Goal: Use online tool/utility: Utilize a website feature to perform a specific function

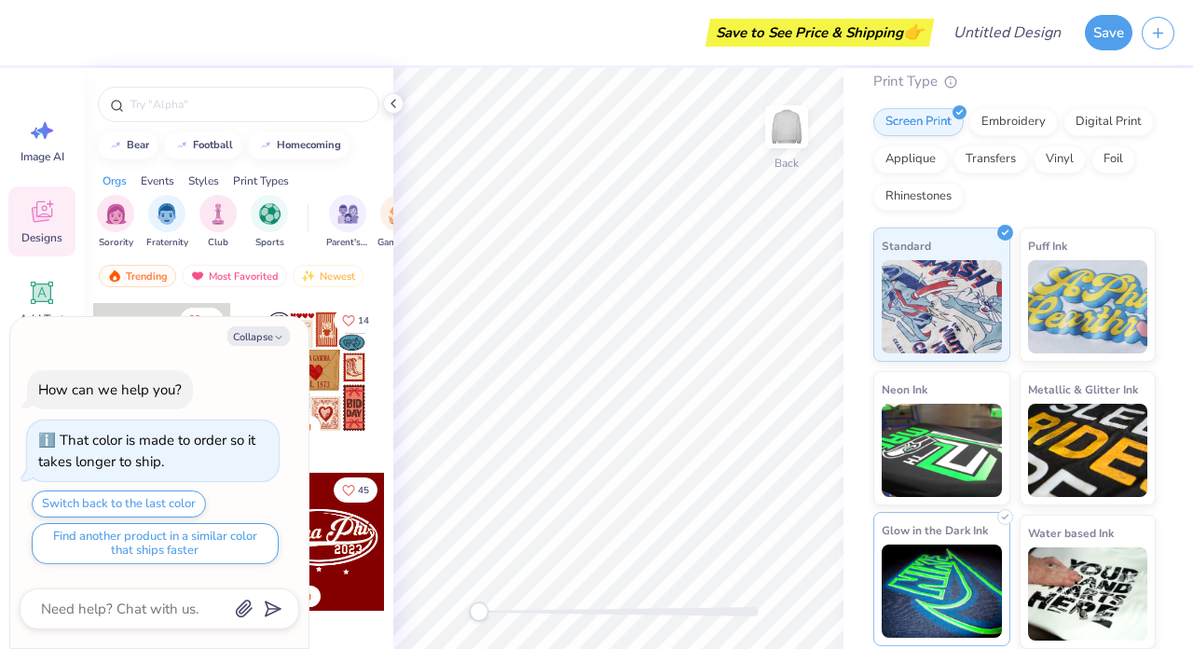
scroll to position [207, 0]
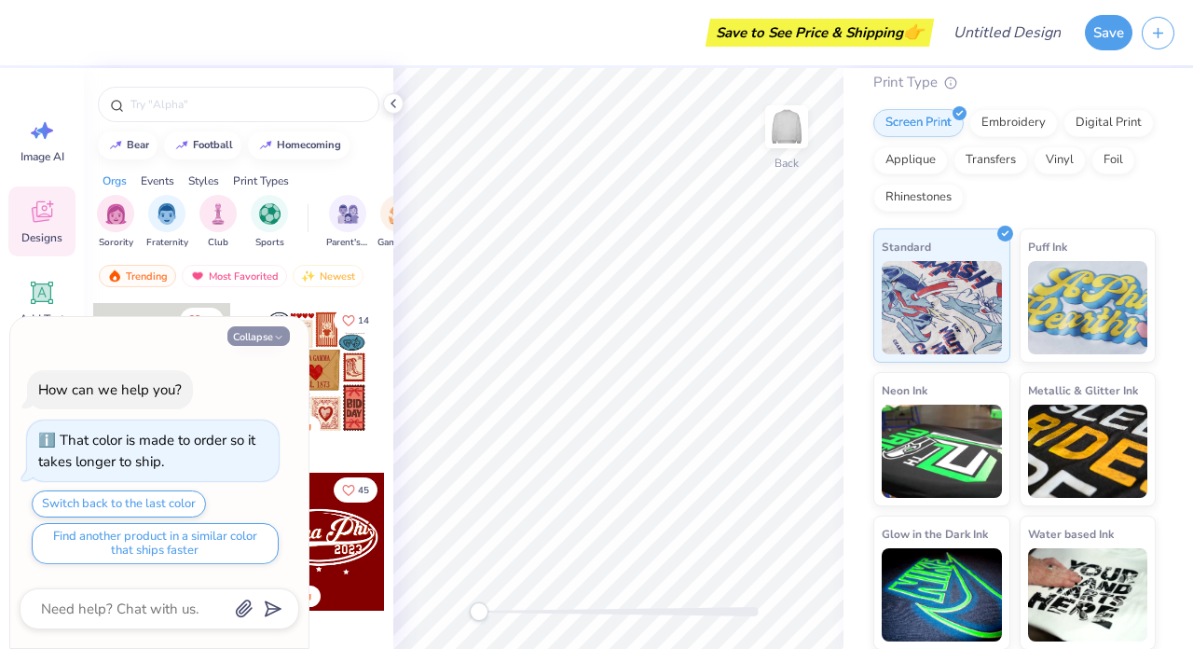
click at [269, 341] on button "Collapse" at bounding box center [258, 336] width 62 height 20
type textarea "x"
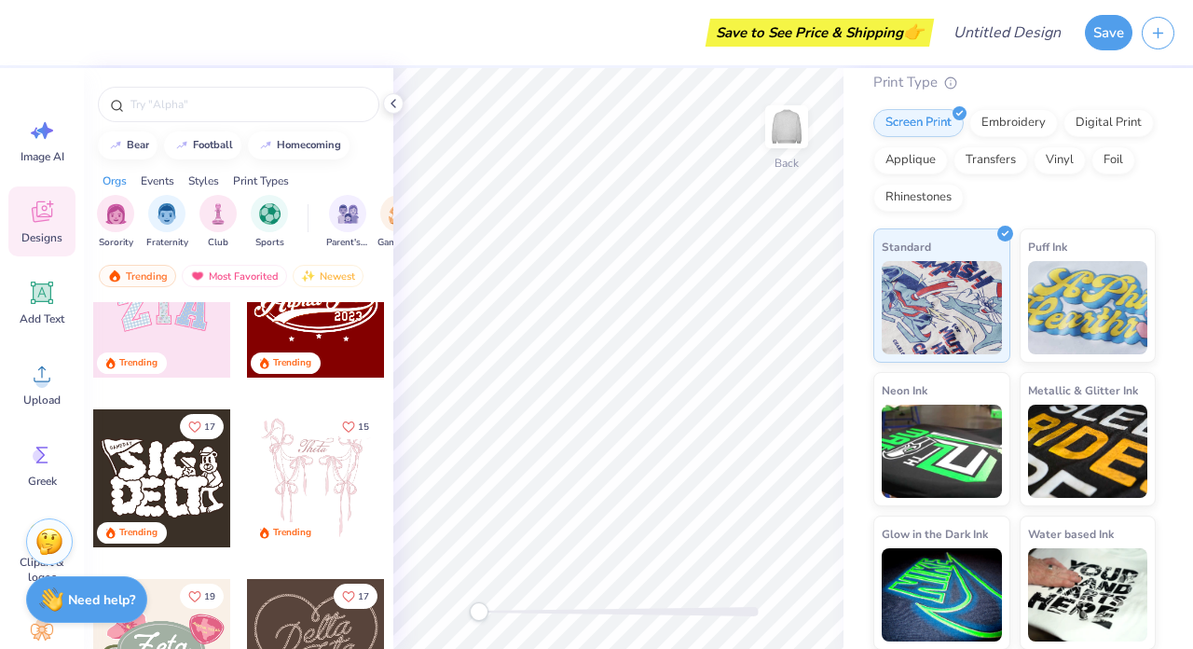
scroll to position [0, 0]
click at [110, 215] on img "filter for Sorority" at bounding box center [115, 211] width 21 height 21
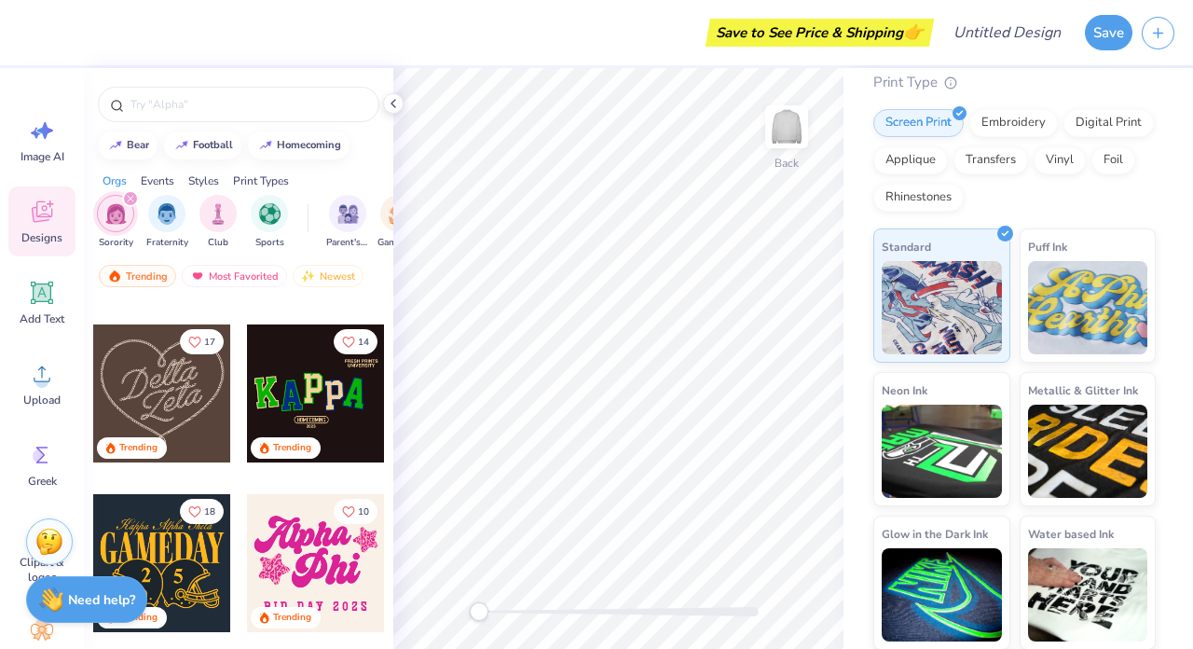
scroll to position [488, 0]
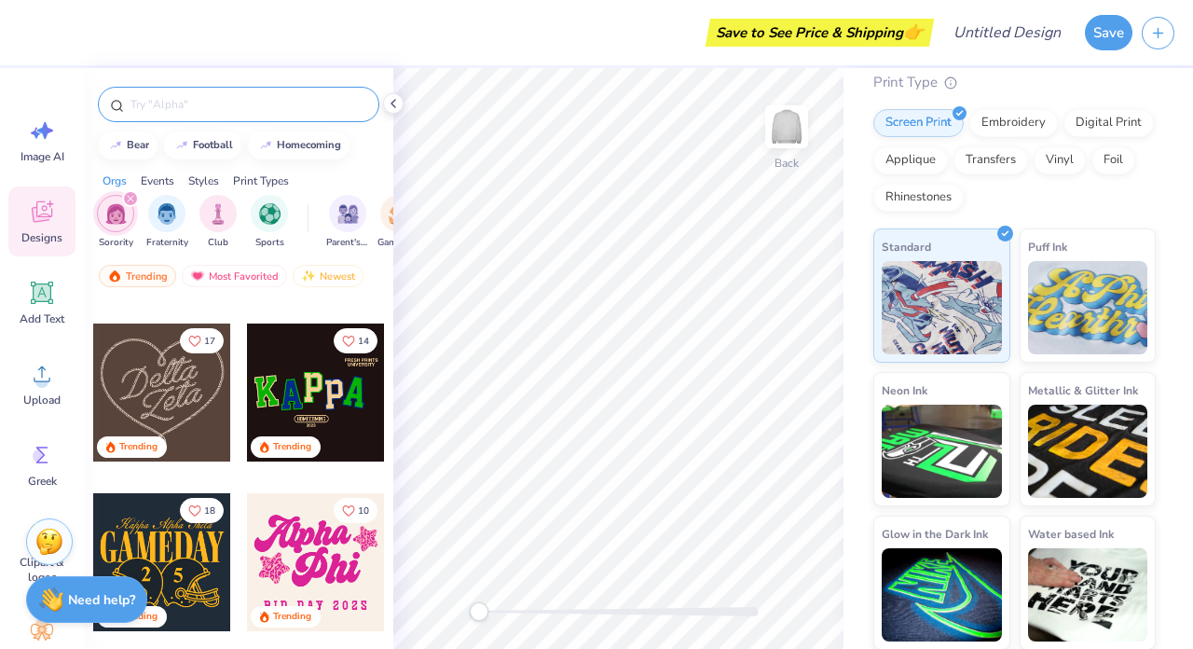
click at [220, 107] on input "text" at bounding box center [248, 104] width 239 height 19
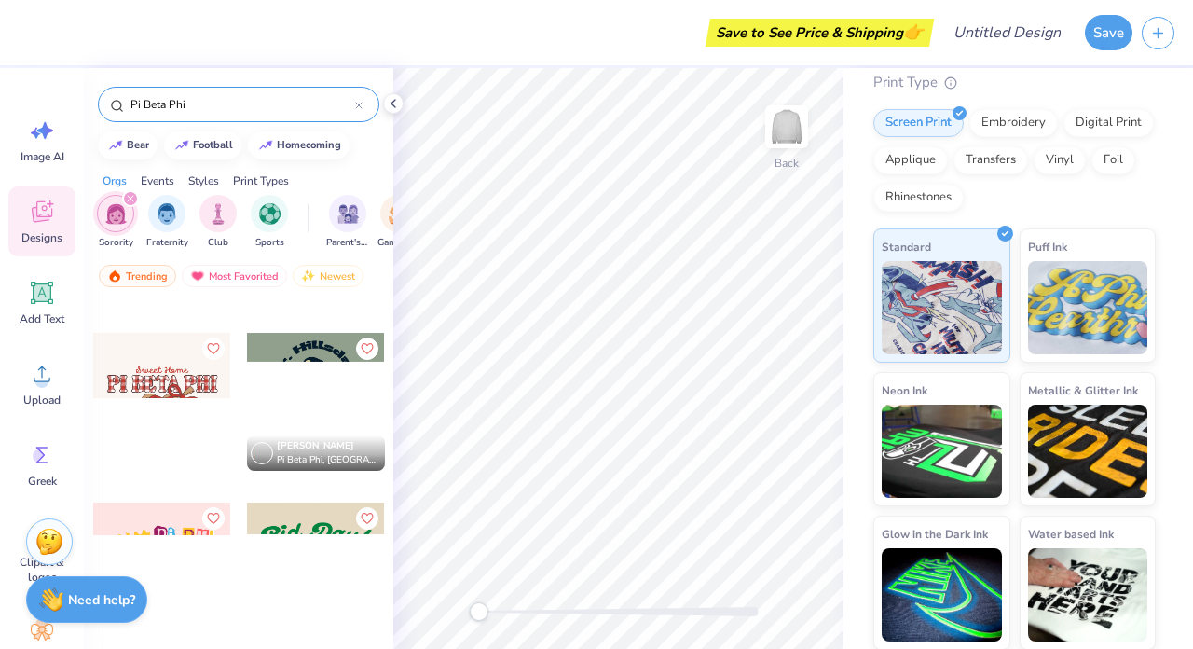
scroll to position [2580, 0]
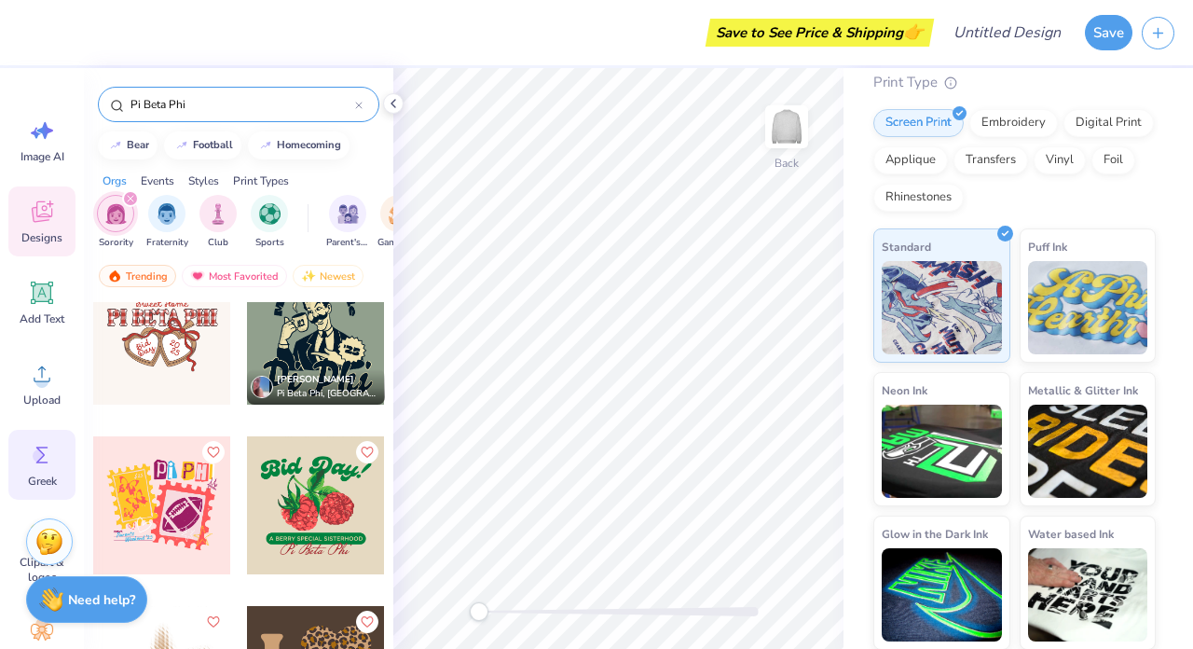
type input "Pi Beta Phi"
click at [32, 464] on icon at bounding box center [42, 455] width 28 height 28
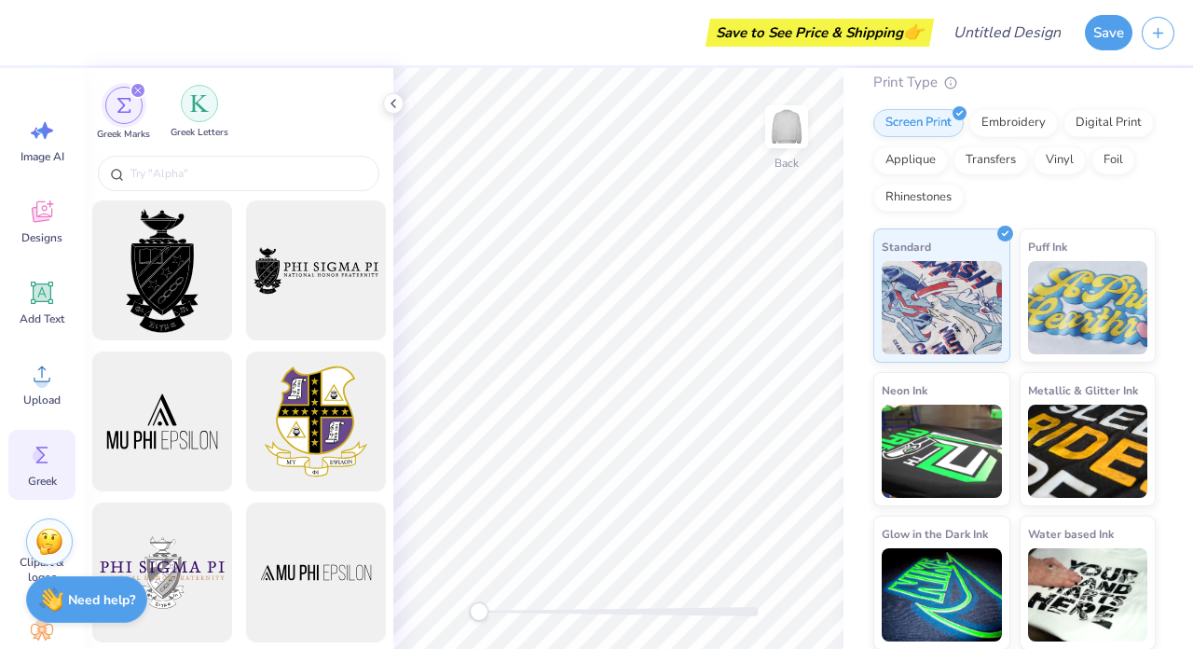
click at [199, 112] on img "filter for Greek Letters" at bounding box center [199, 103] width 19 height 19
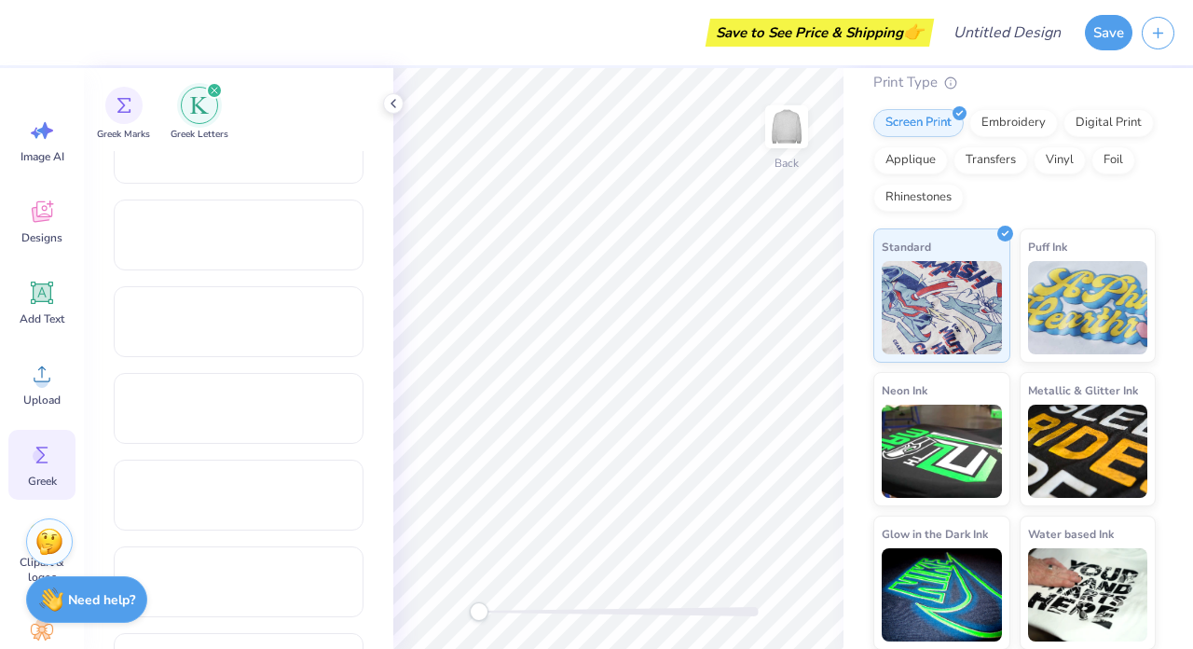
scroll to position [1167, 0]
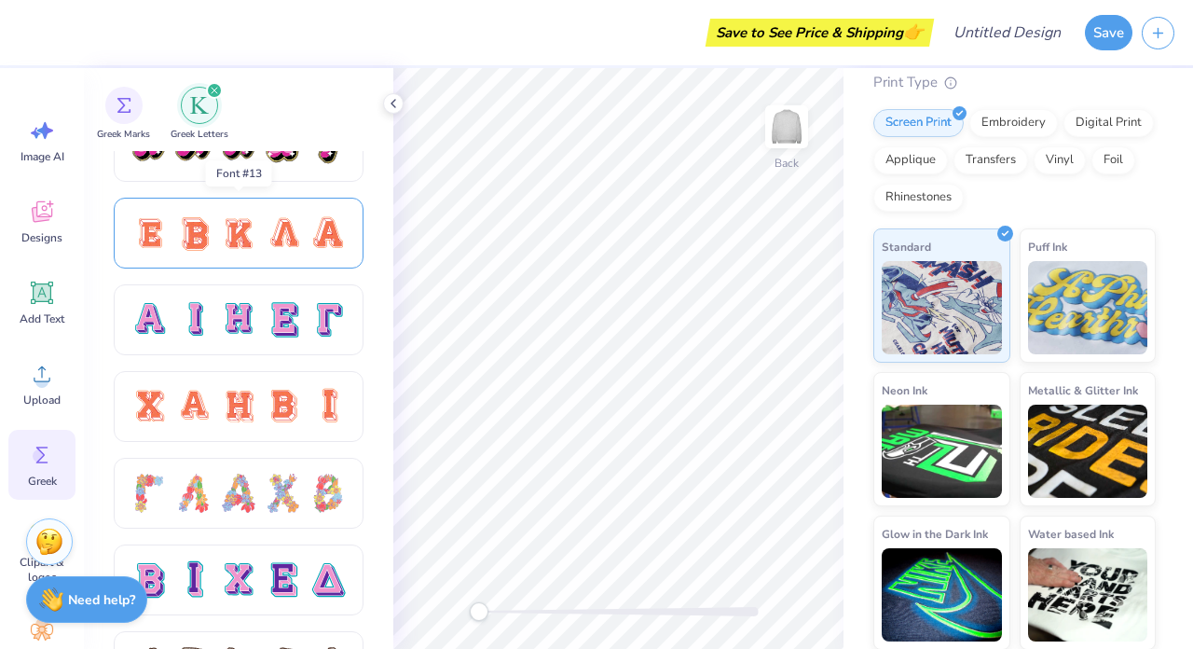
click at [270, 229] on div at bounding box center [283, 232] width 39 height 39
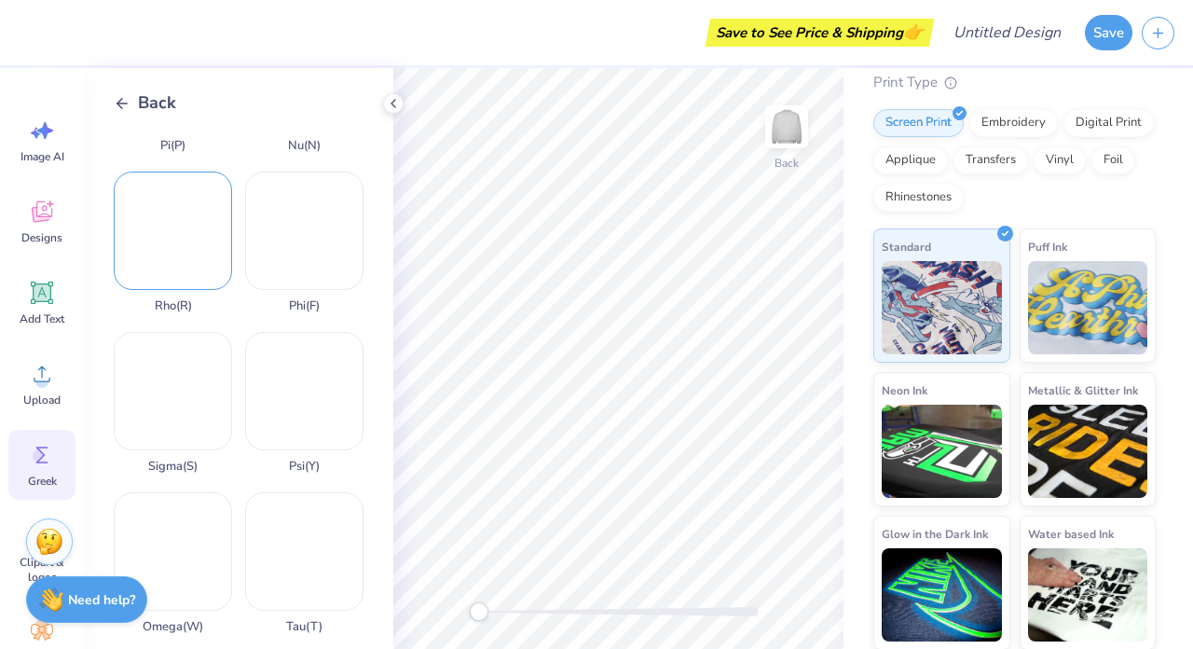
scroll to position [1089, 0]
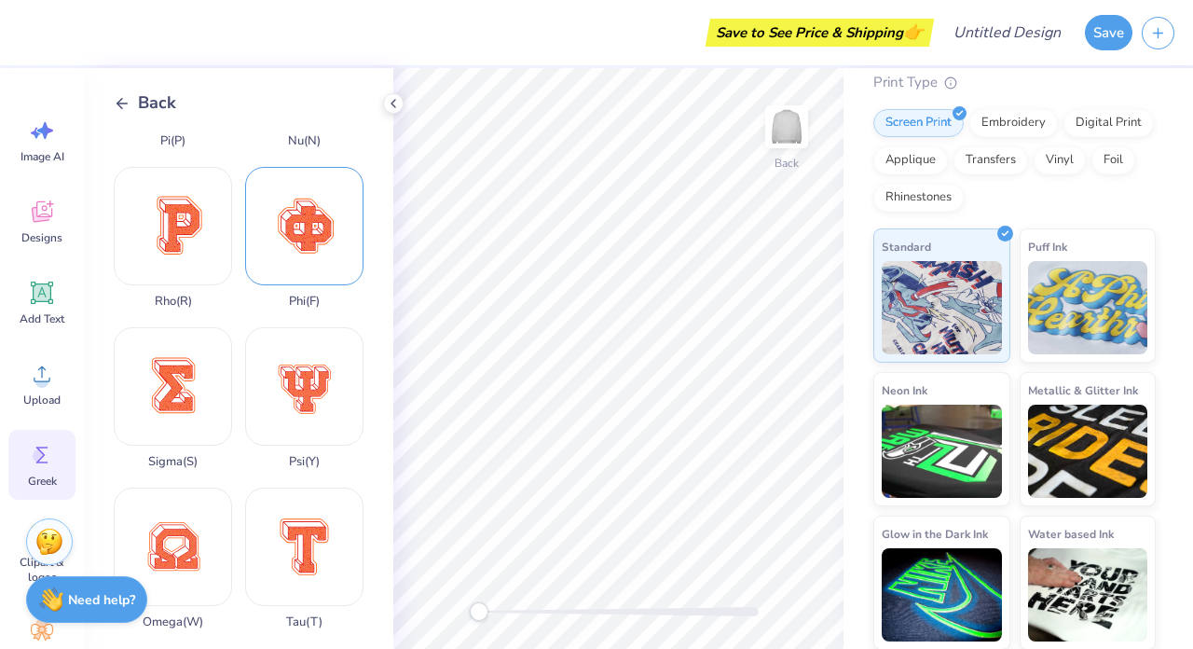
click at [314, 230] on div "Phi ( F )" at bounding box center [304, 238] width 118 height 142
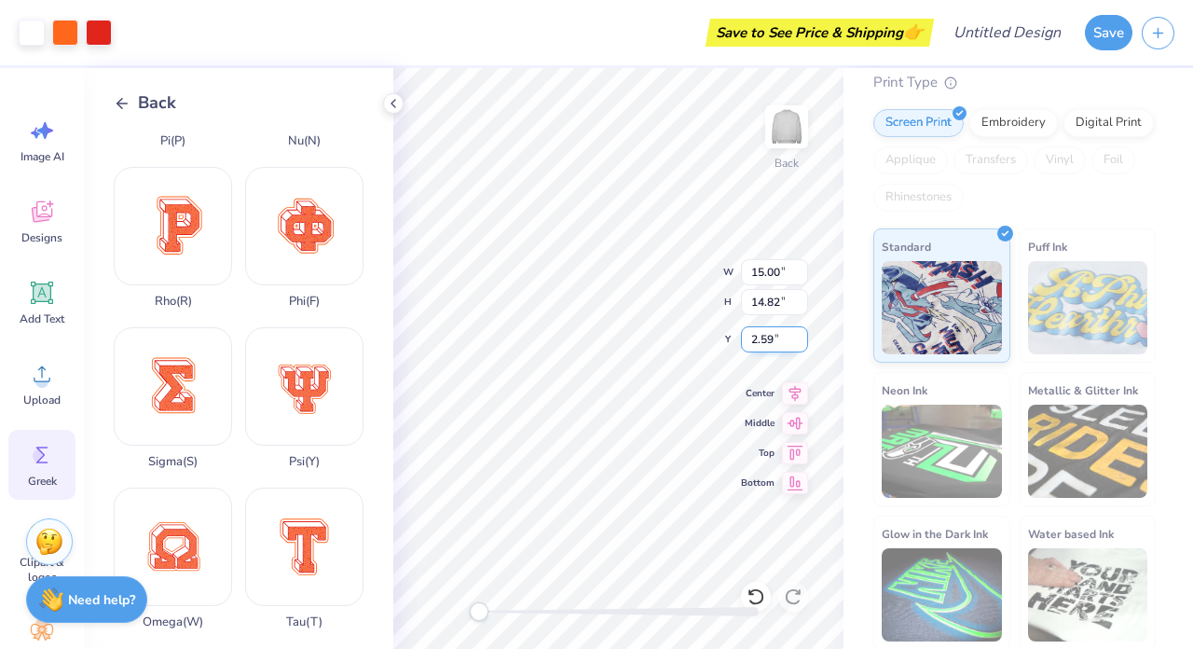
type input "4.44"
type input "4.39"
type input "13.03"
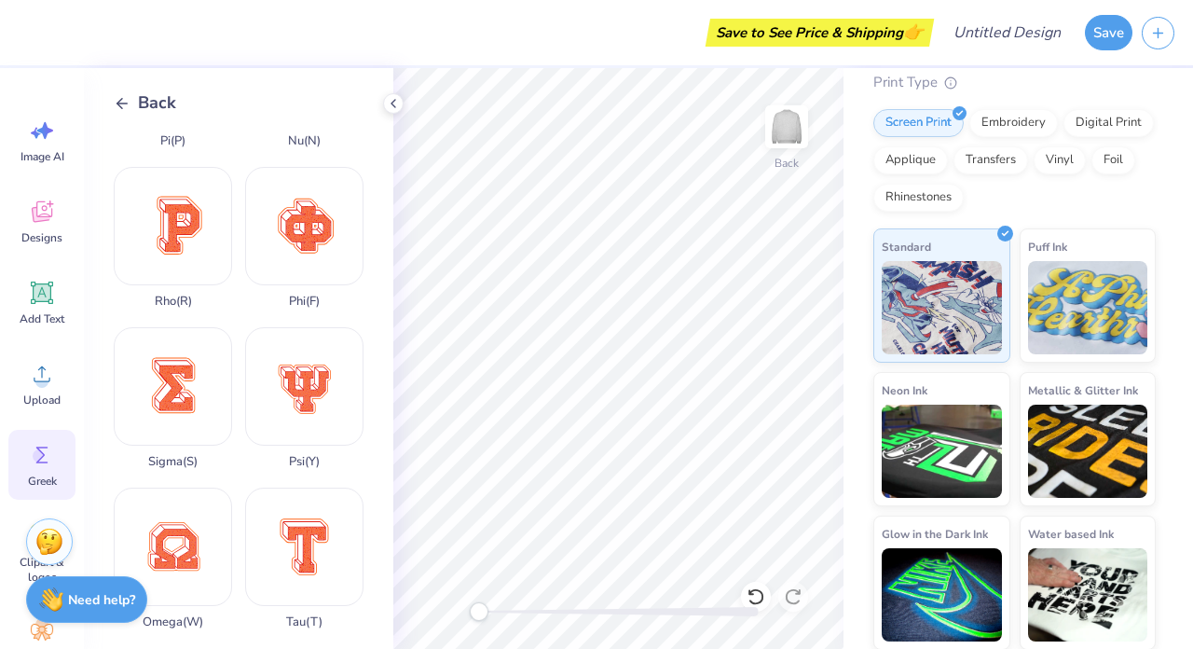
click at [116, 97] on icon at bounding box center [122, 103] width 17 height 17
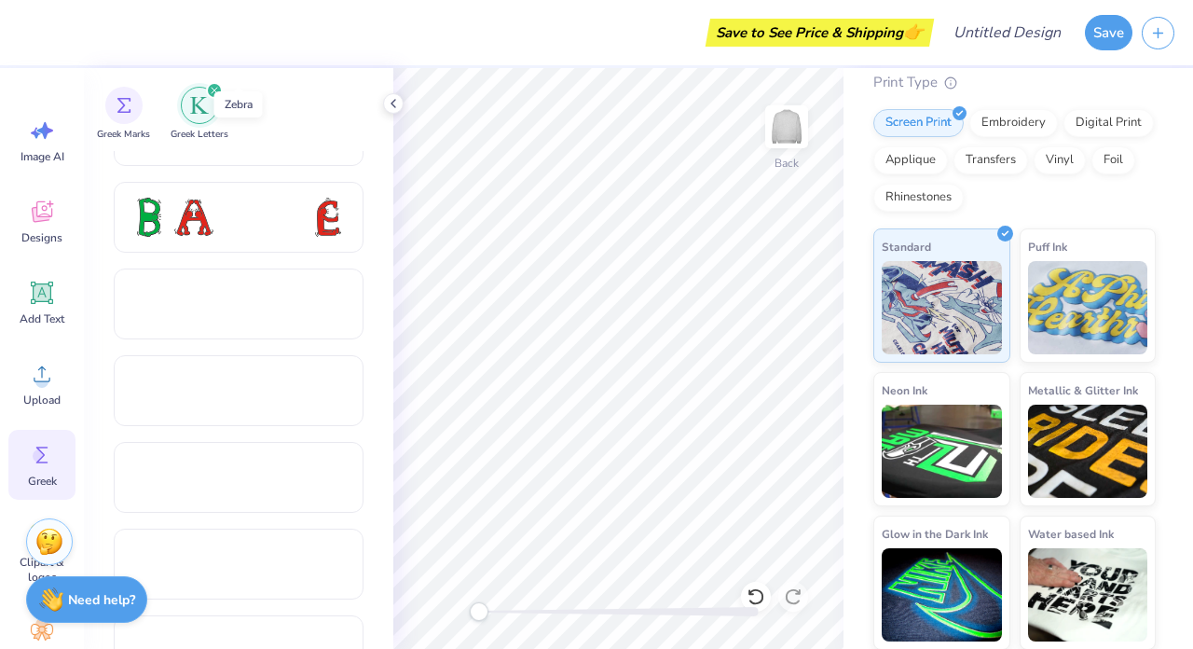
scroll to position [228, 0]
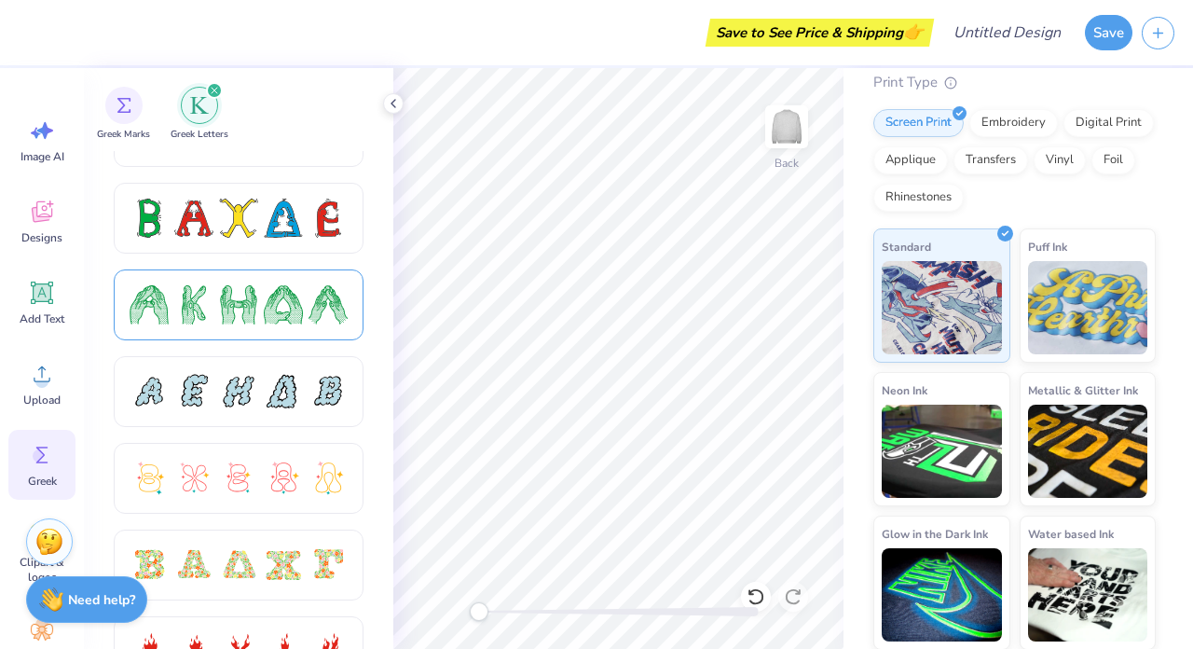
click at [199, 294] on div at bounding box center [193, 304] width 39 height 39
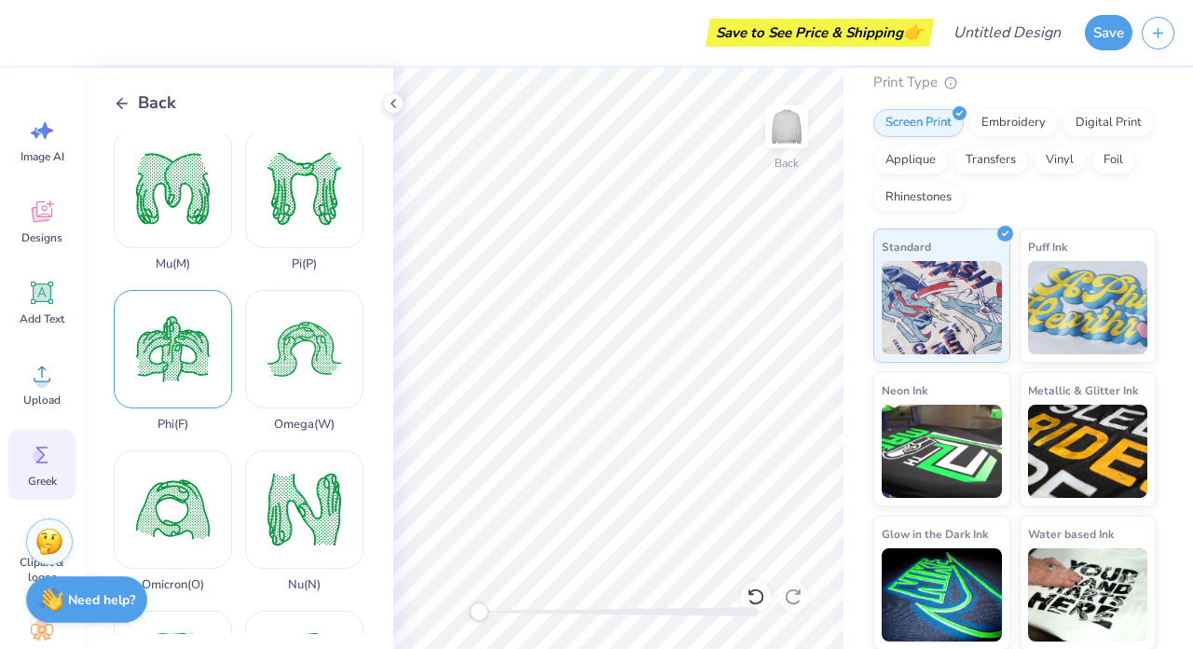
scroll to position [805, 0]
click at [298, 211] on div "Pi ( P )" at bounding box center [304, 201] width 118 height 142
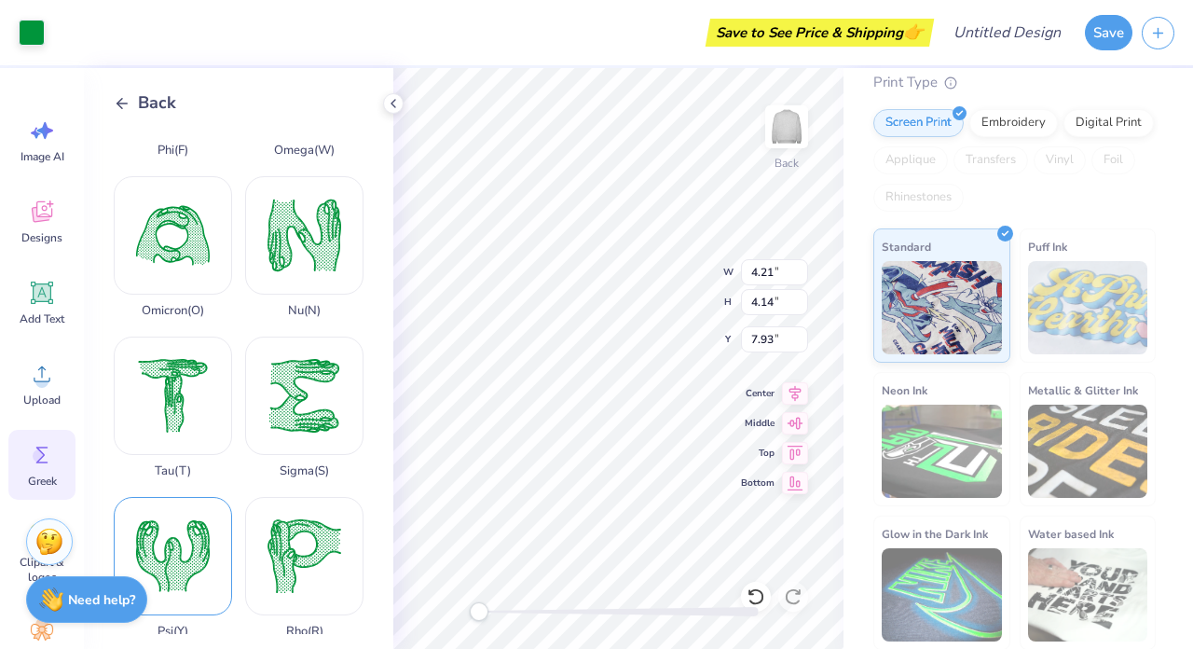
scroll to position [1076, 0]
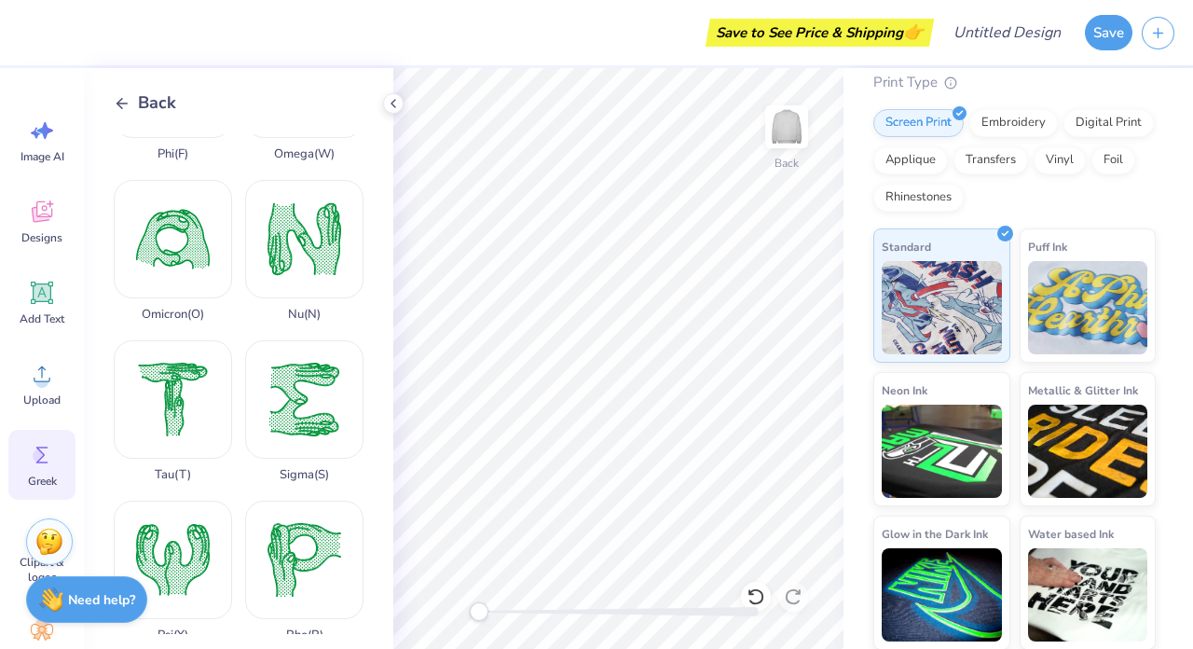
click at [125, 105] on icon at bounding box center [122, 103] width 17 height 17
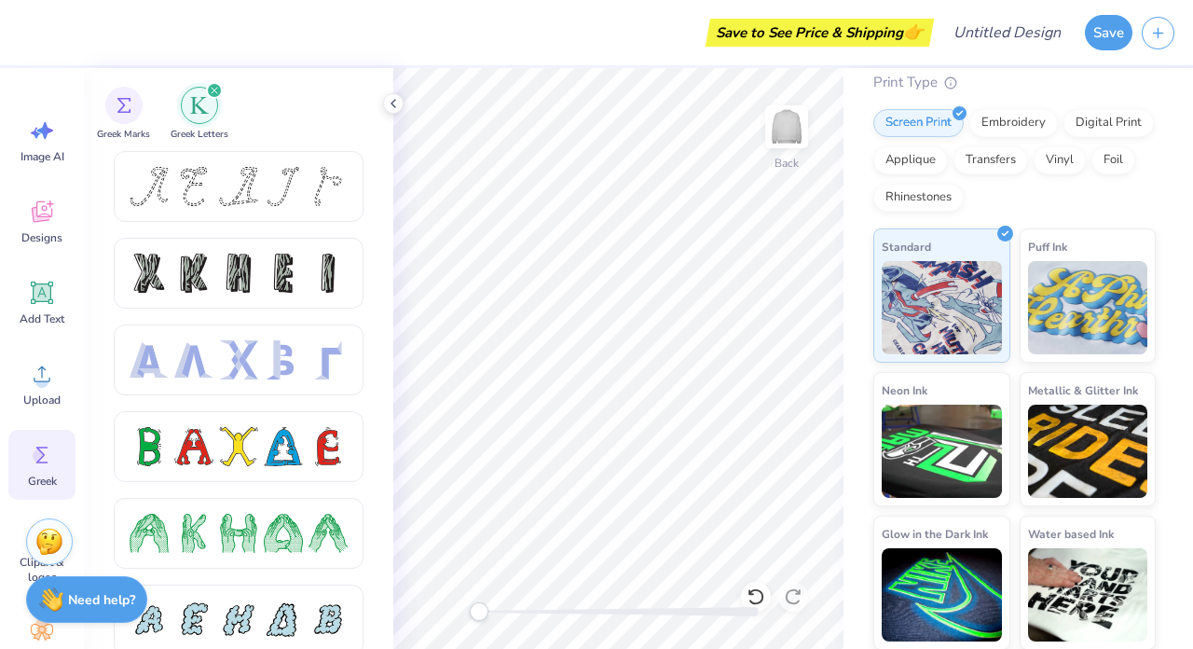
click at [125, 105] on img "filter for Greek Marks" at bounding box center [123, 105] width 15 height 15
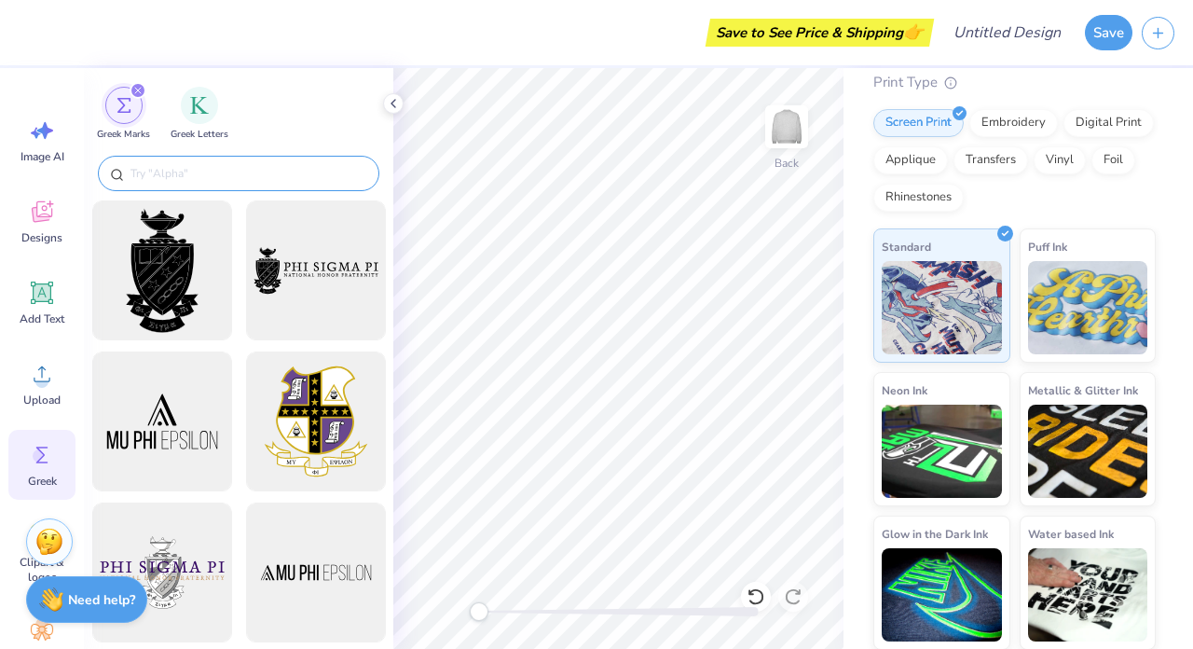
click at [148, 178] on input "text" at bounding box center [248, 173] width 239 height 19
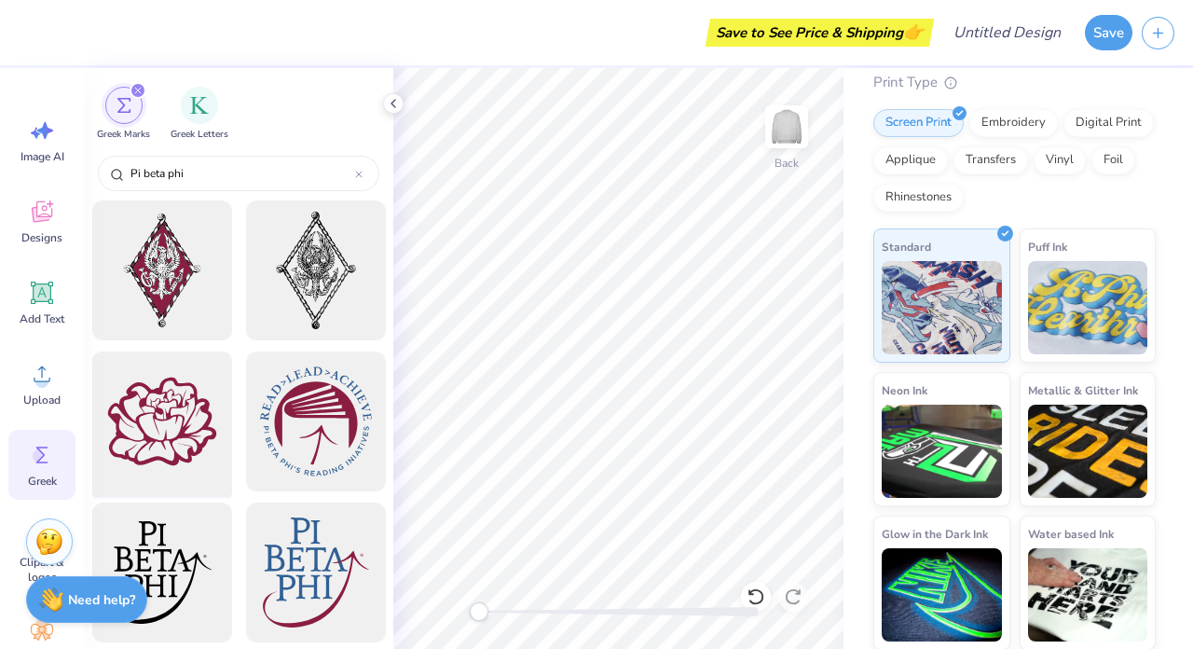
scroll to position [0, 0]
type input "Pi beta phi"
click at [163, 283] on div at bounding box center [162, 271] width 154 height 154
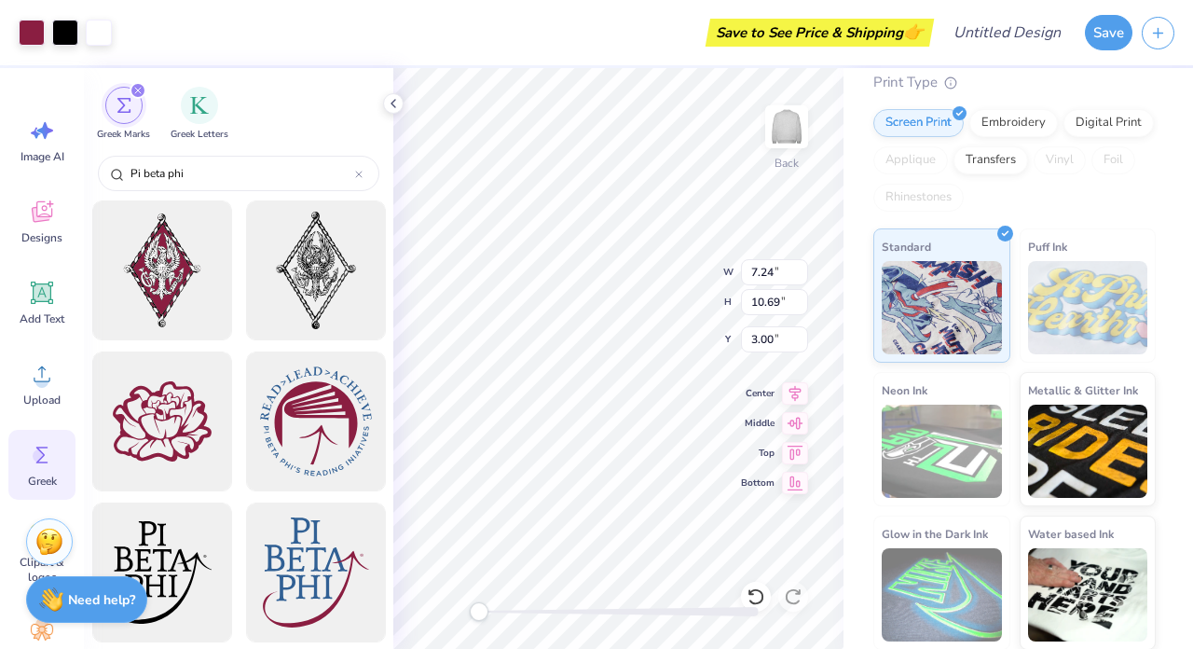
type input "7.24"
type input "10.69"
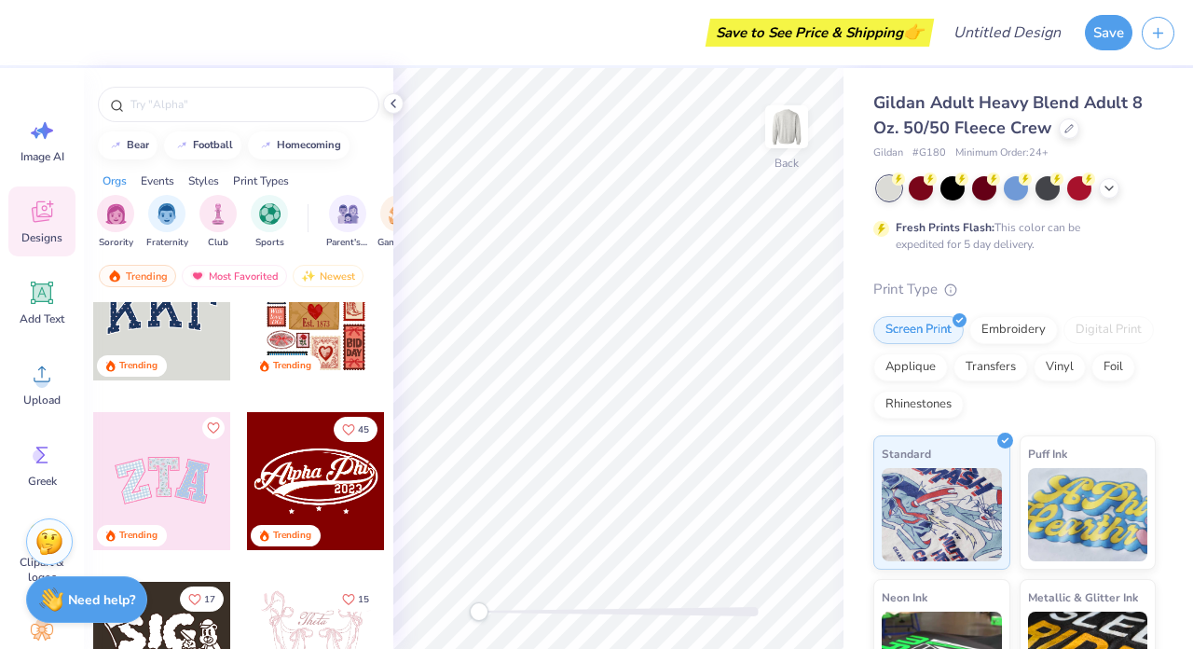
scroll to position [71, 0]
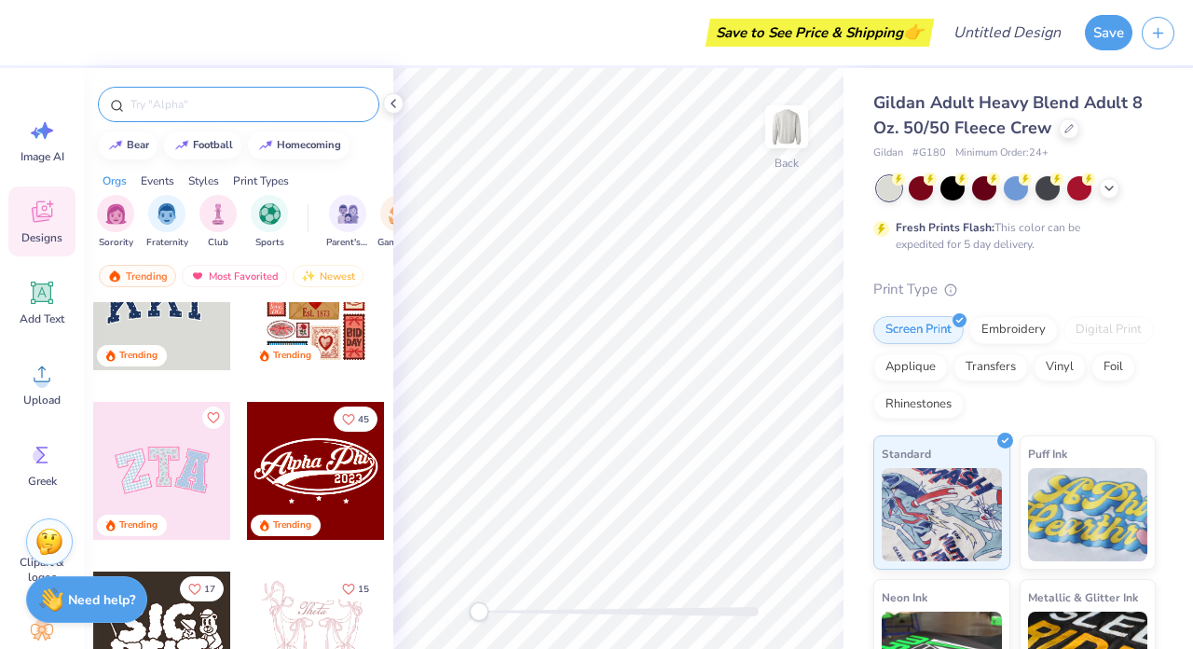
click at [209, 108] on input "text" at bounding box center [248, 104] width 239 height 19
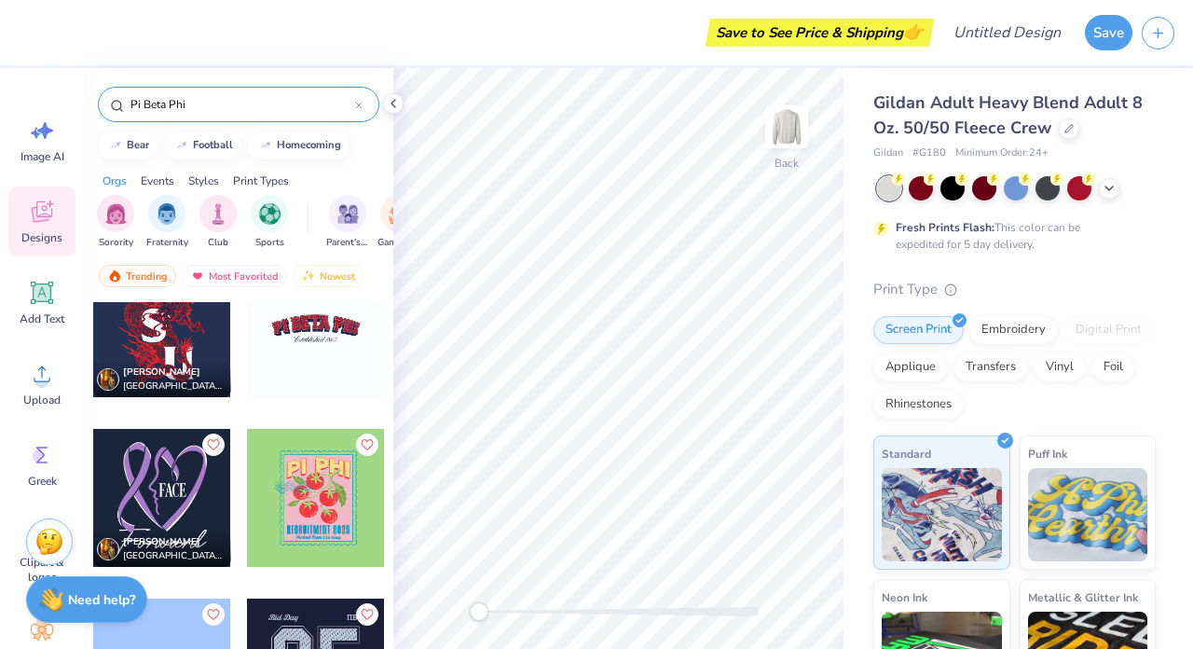
scroll to position [1578, 0]
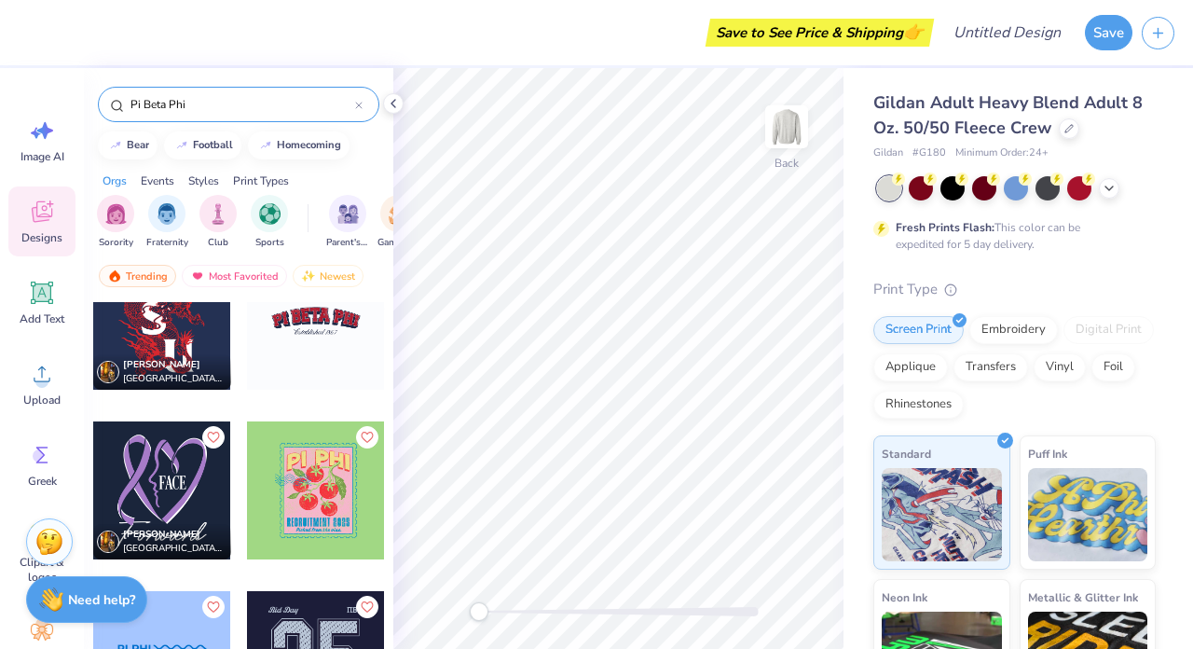
type input "Pi Beta Phi"
click at [311, 311] on div at bounding box center [316, 321] width 138 height 138
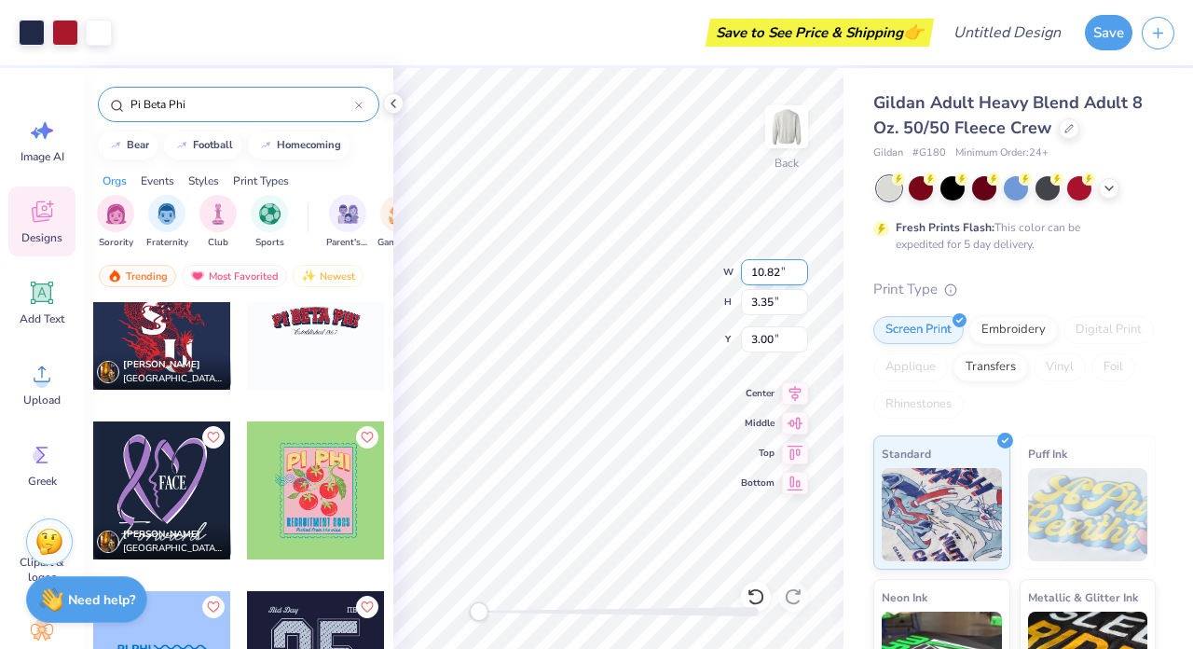
type input "12.13"
type input "3.76"
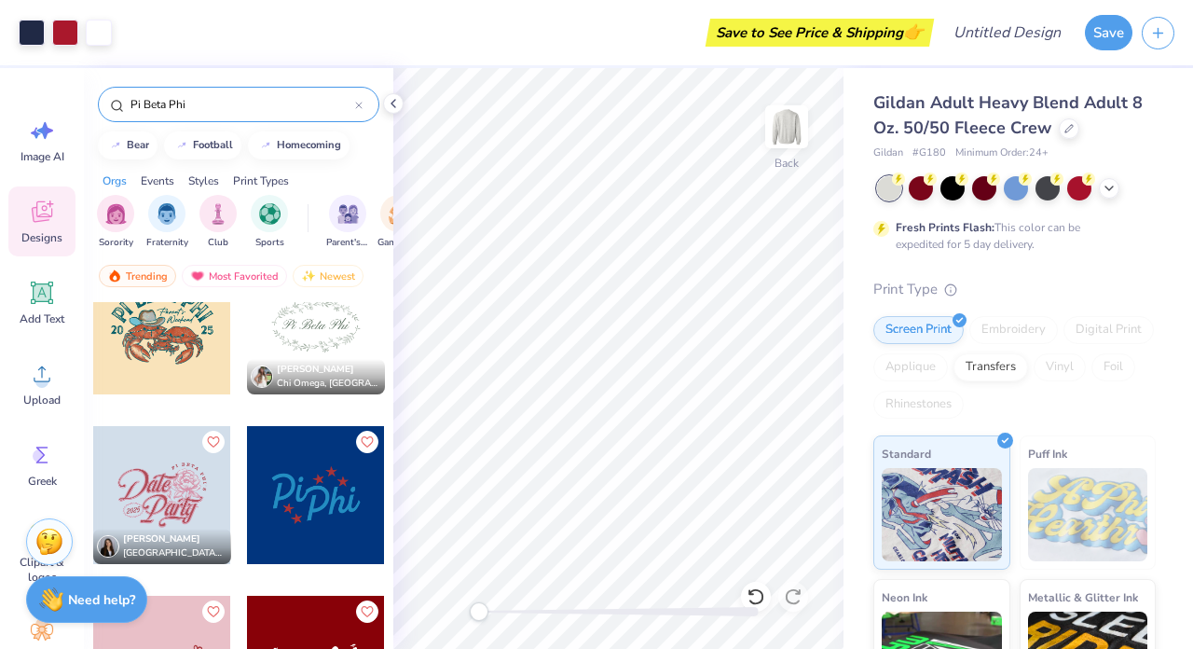
scroll to position [7685, 0]
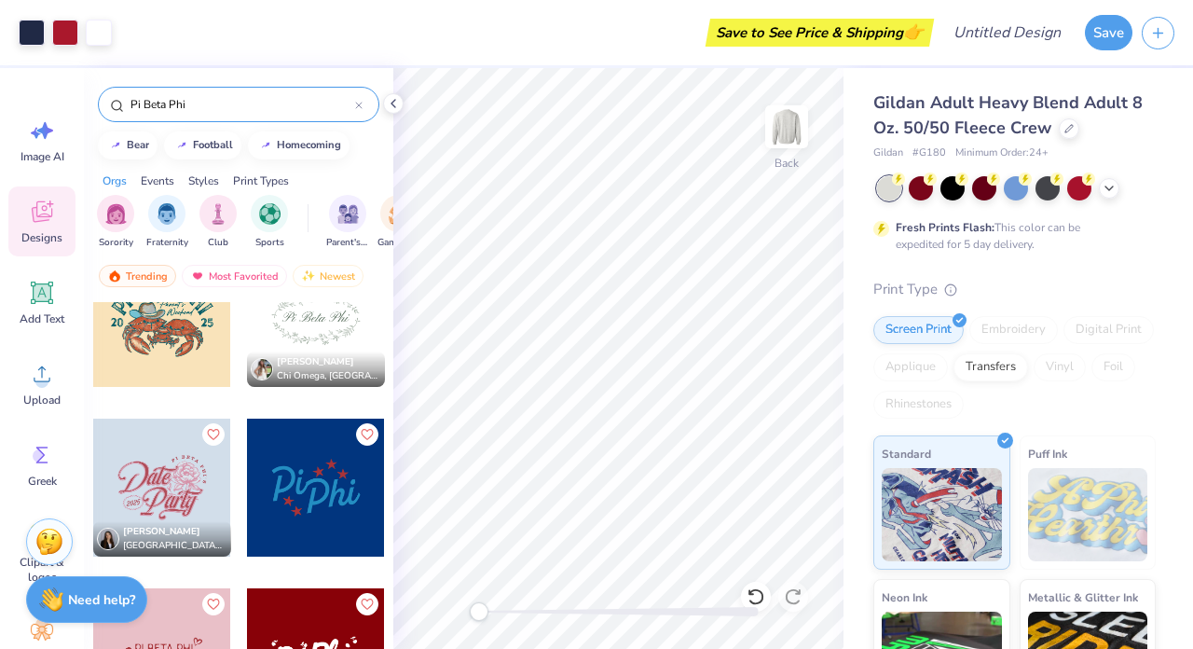
click at [302, 489] on div at bounding box center [316, 487] width 138 height 138
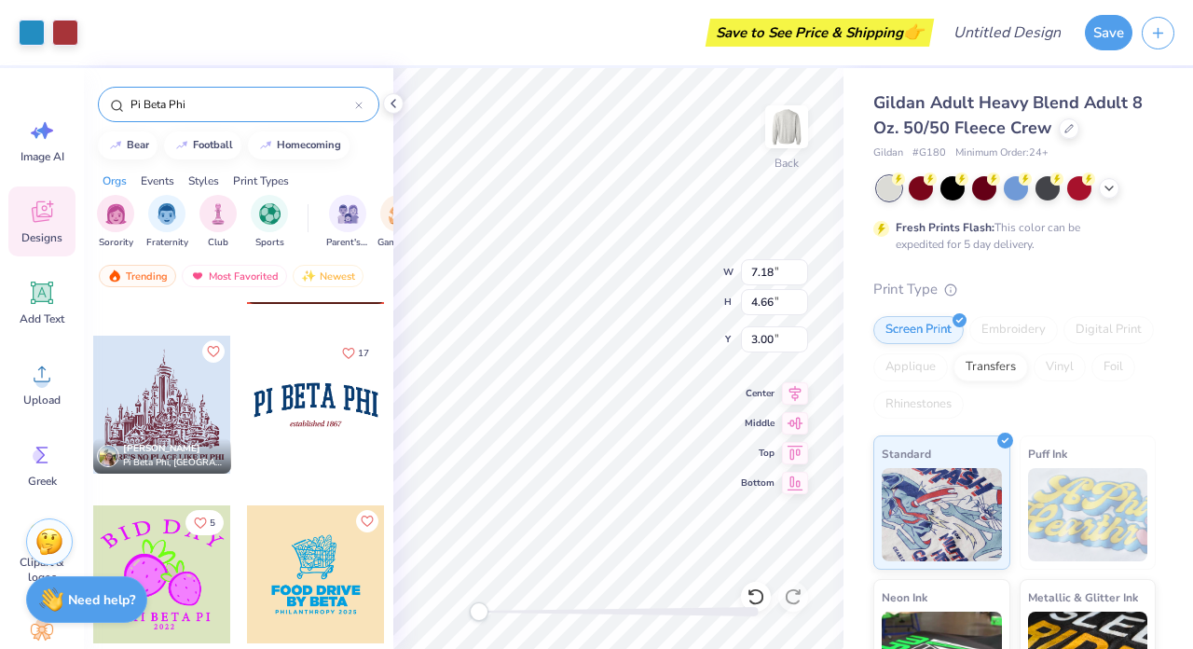
scroll to position [9303, 0]
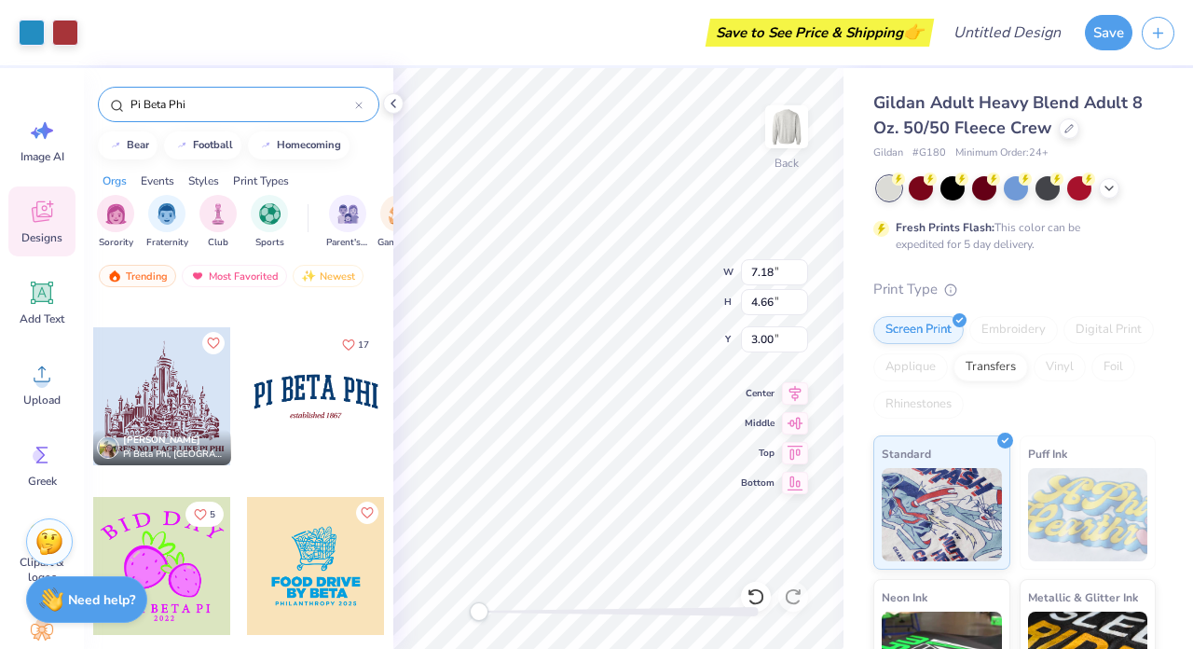
click at [321, 405] on div at bounding box center [316, 396] width 138 height 138
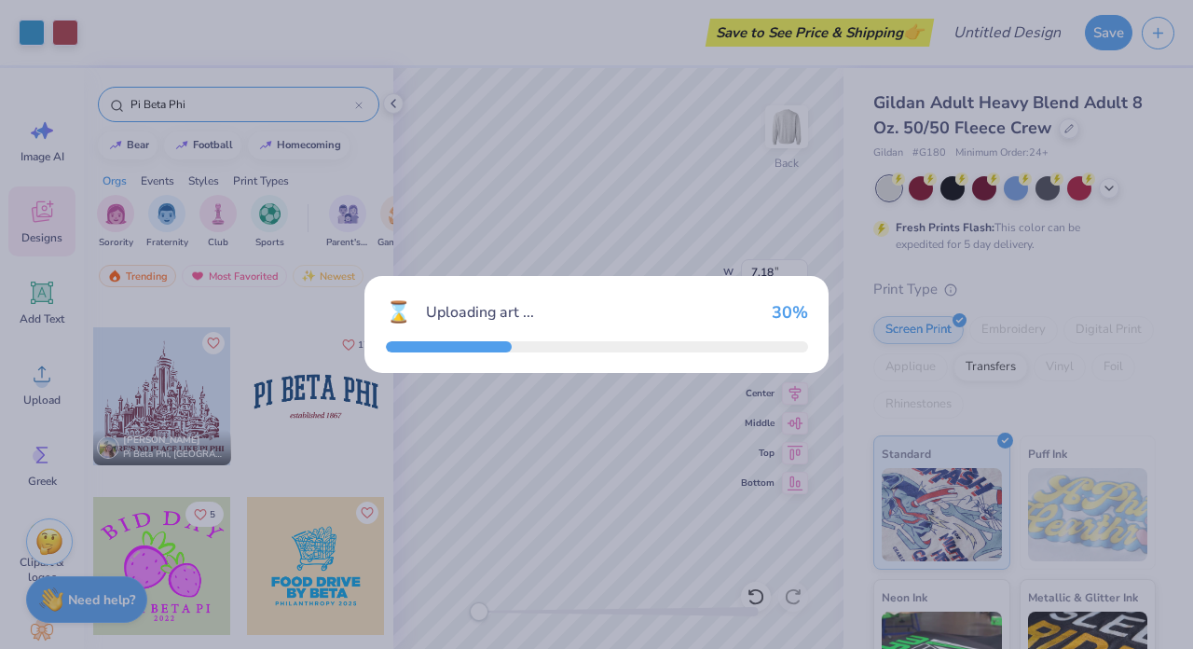
type input "10.93"
type input "3.49"
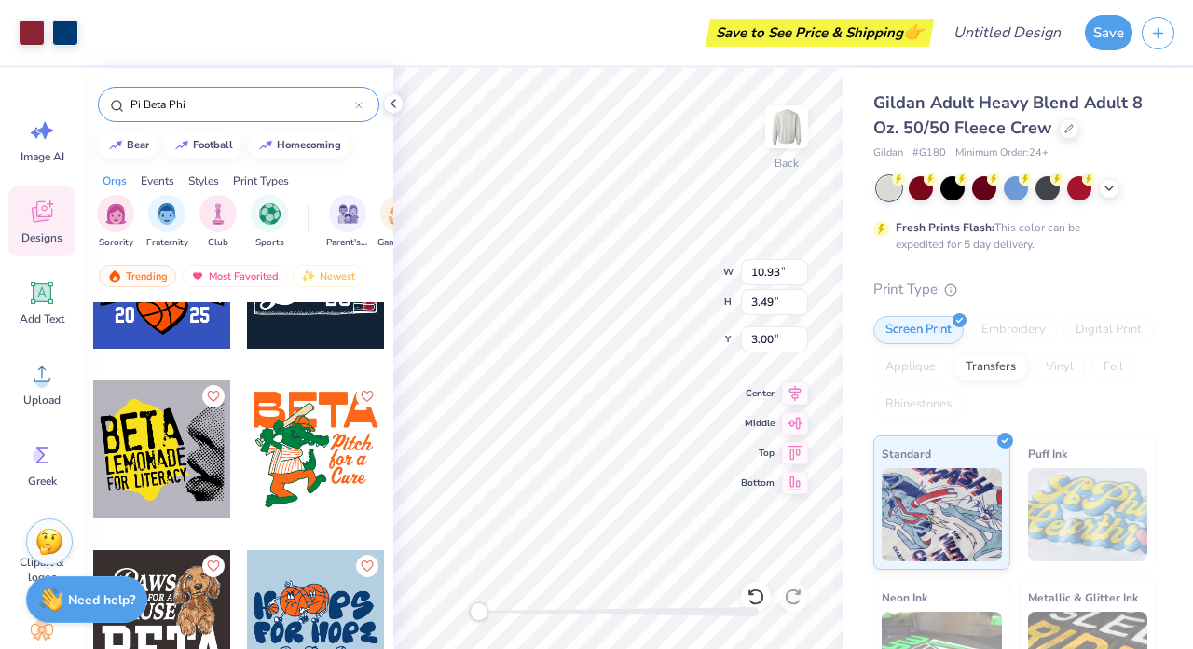
scroll to position [9759, 0]
type input "7.18"
type input "4.66"
type input "10.93"
type input "3.49"
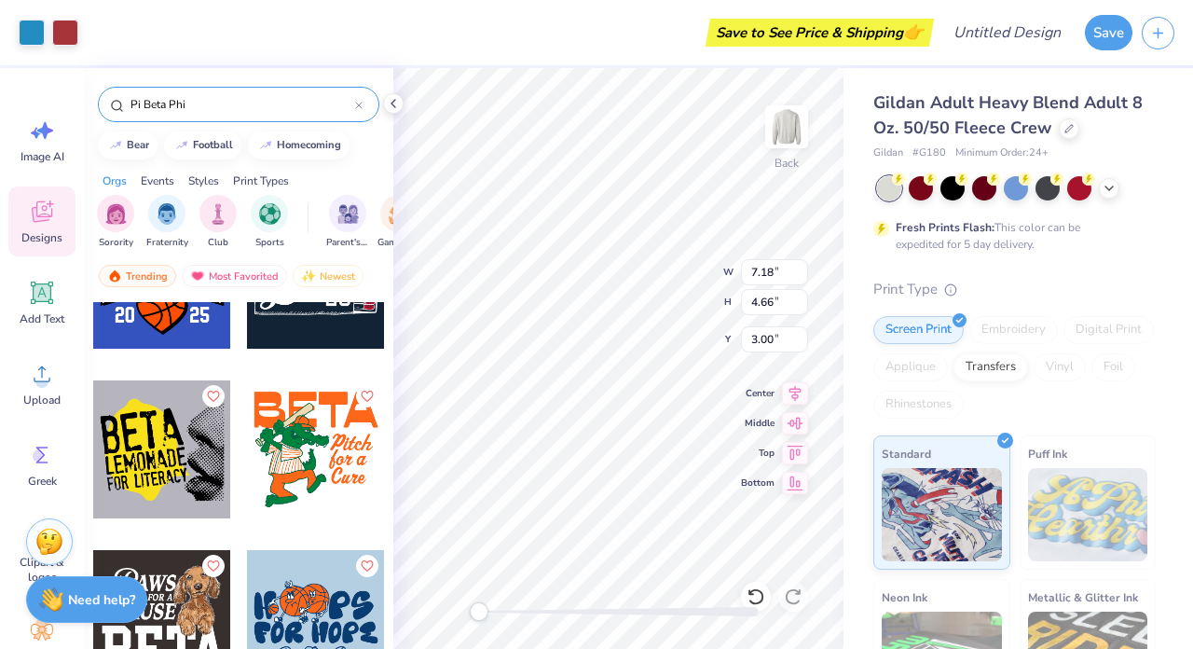
type input "11.88"
type input "12.13"
type input "3.76"
type input "3.51"
type input "7.18"
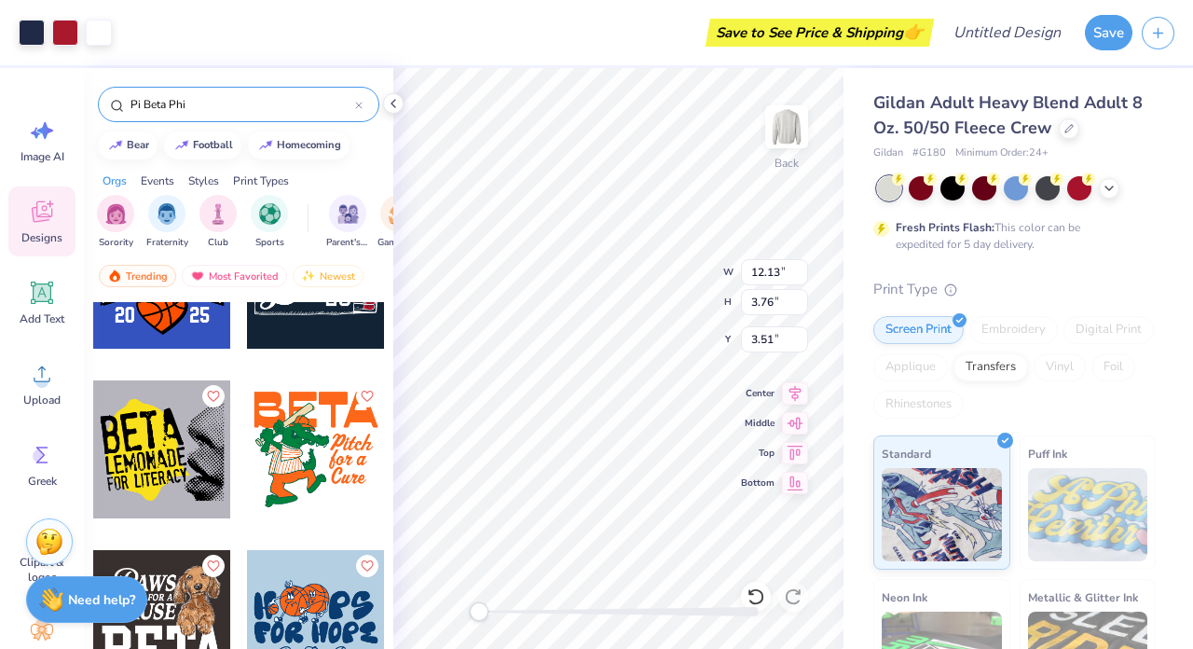
type input "4.66"
type input "7.22"
type input "11.40"
type input "7.40"
type input "0.67"
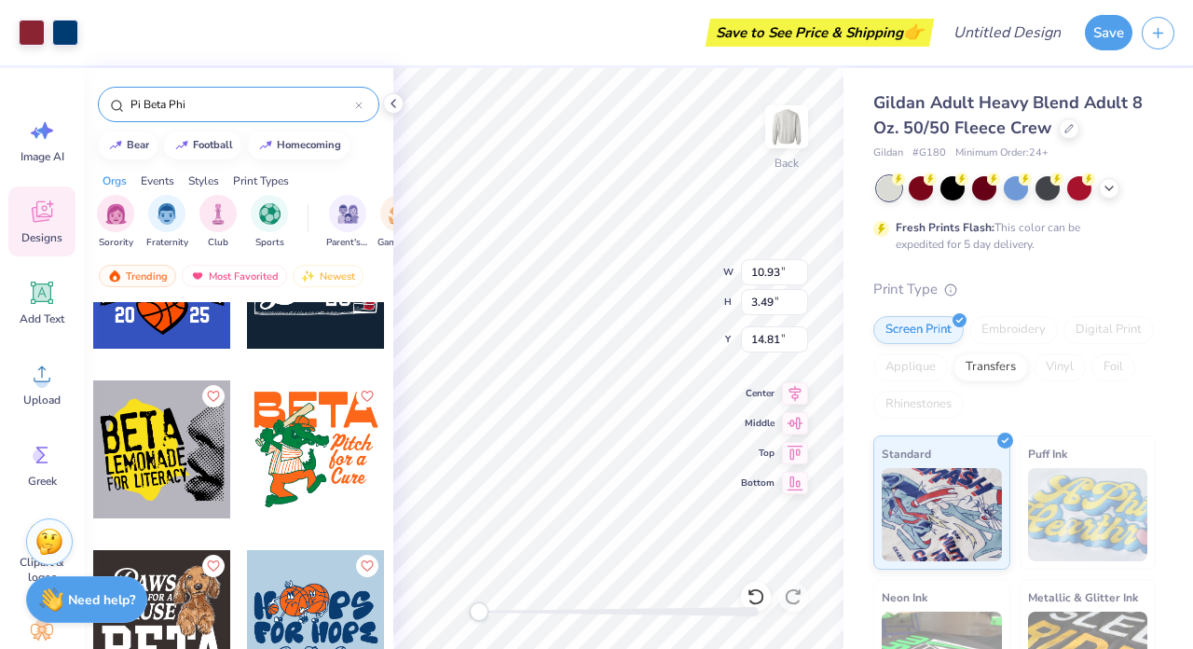
type input "11.40"
type input "7.40"
type input "3.00"
type input "5.95"
type input "3.86"
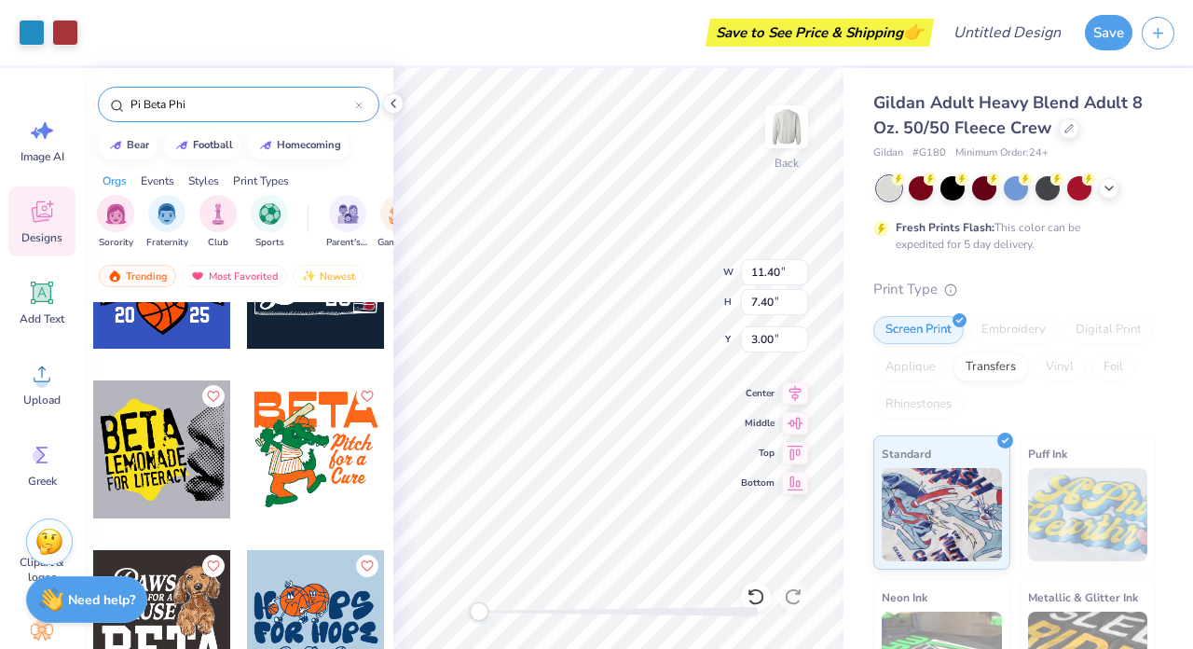
type input "19.39"
type input "10.93"
type input "3.49"
type input "16.56"
type input "13.94"
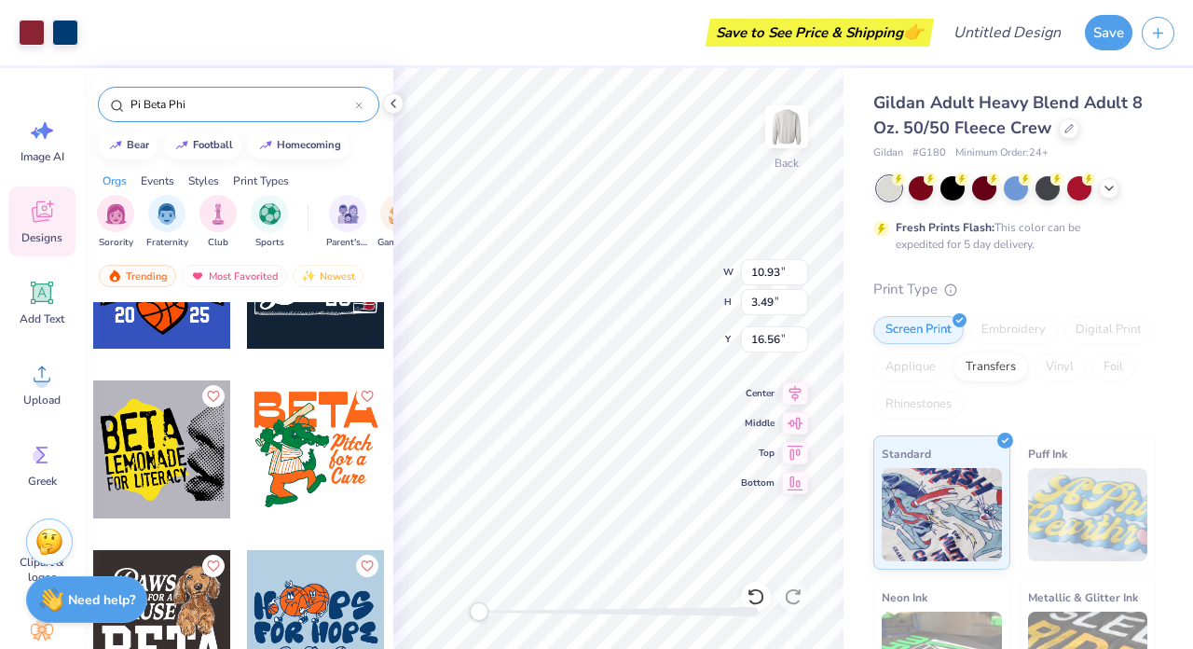
type input "4.45"
type input "3.00"
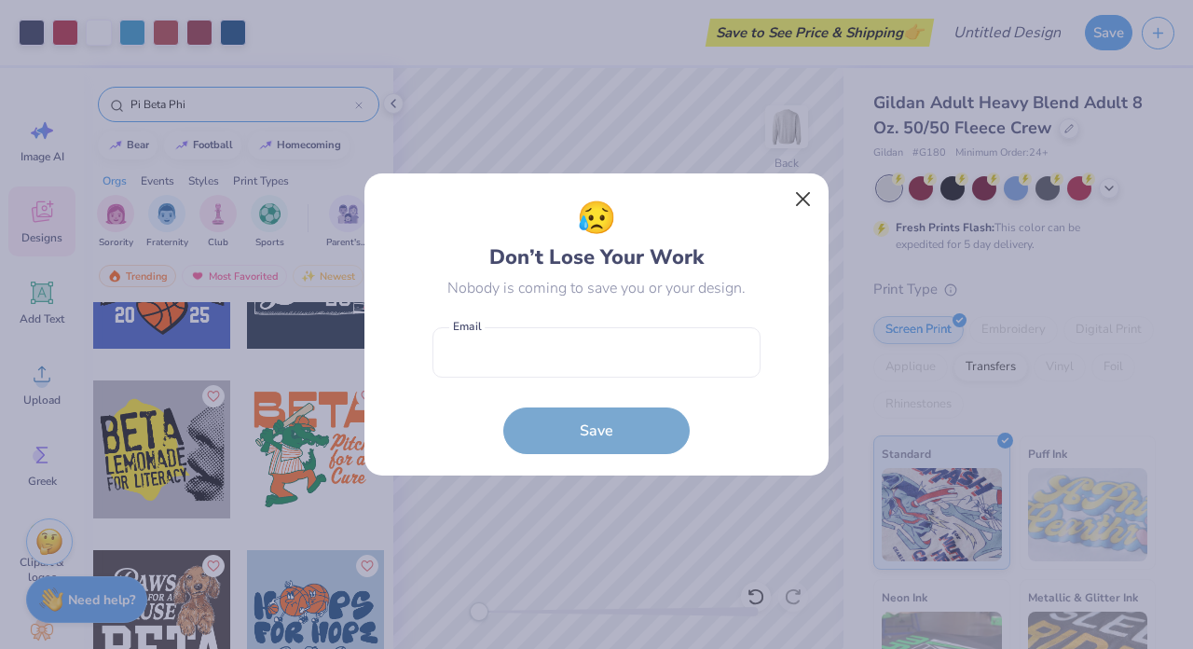
click at [807, 199] on button "Close" at bounding box center [803, 199] width 35 height 35
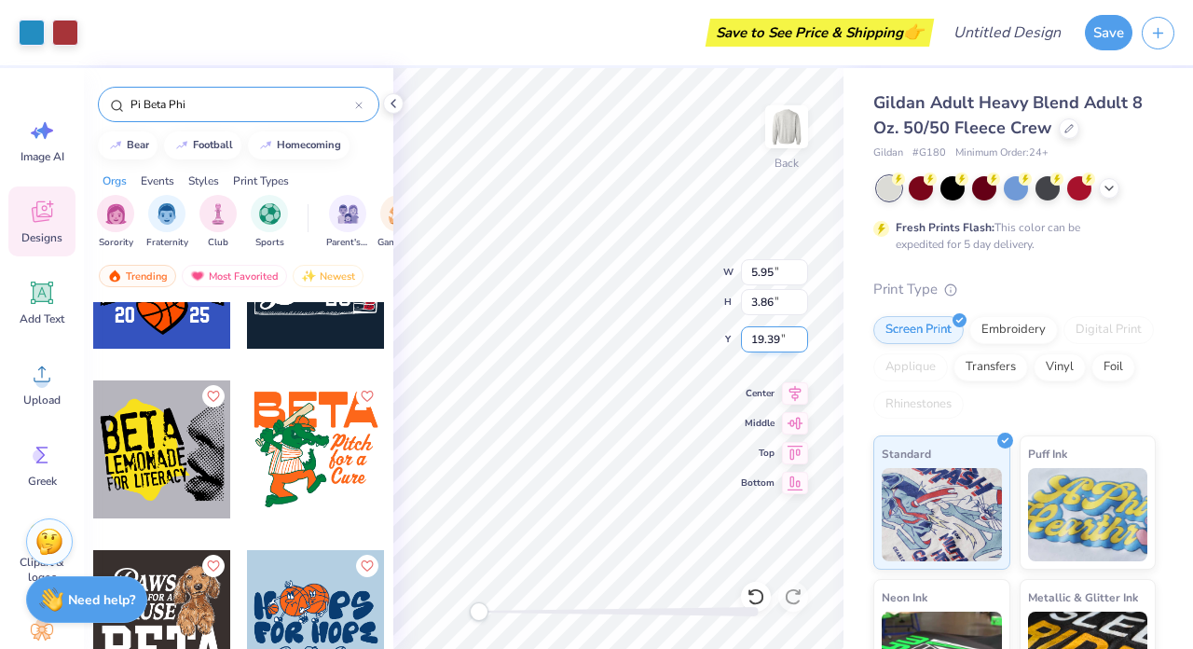
type input "11.59"
type input "7.52"
type input "0.50"
click at [1018, 324] on div "Embroidery" at bounding box center [1013, 327] width 89 height 28
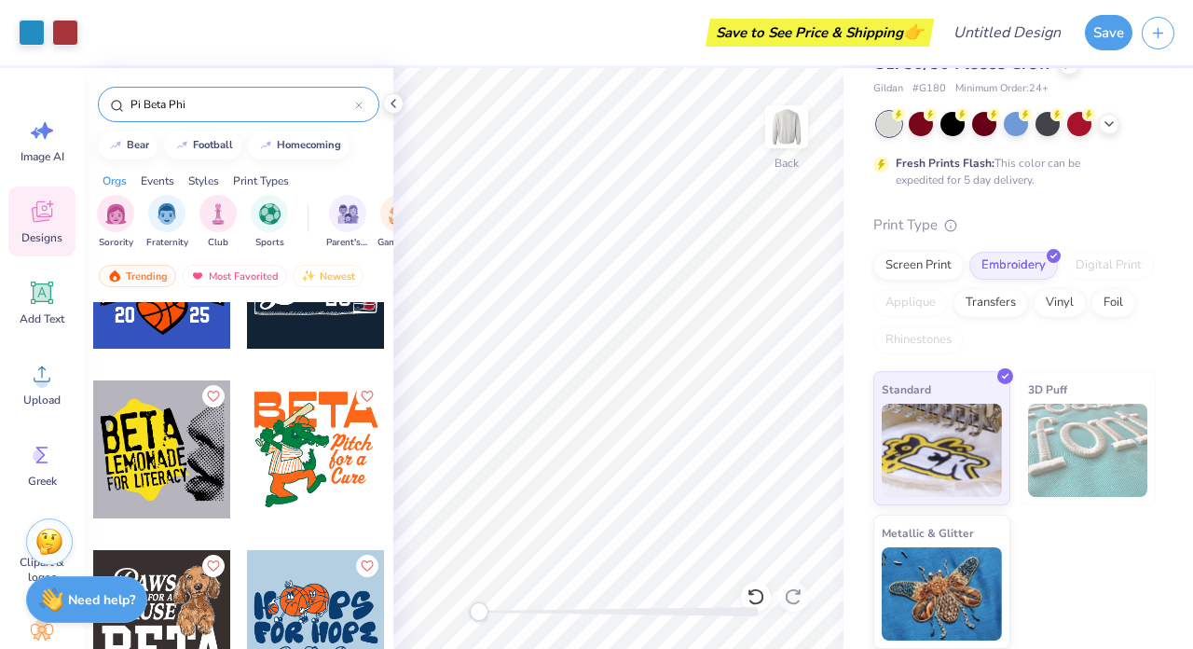
scroll to position [63, 0]
click at [40, 150] on span "Image AI" at bounding box center [42, 156] width 44 height 15
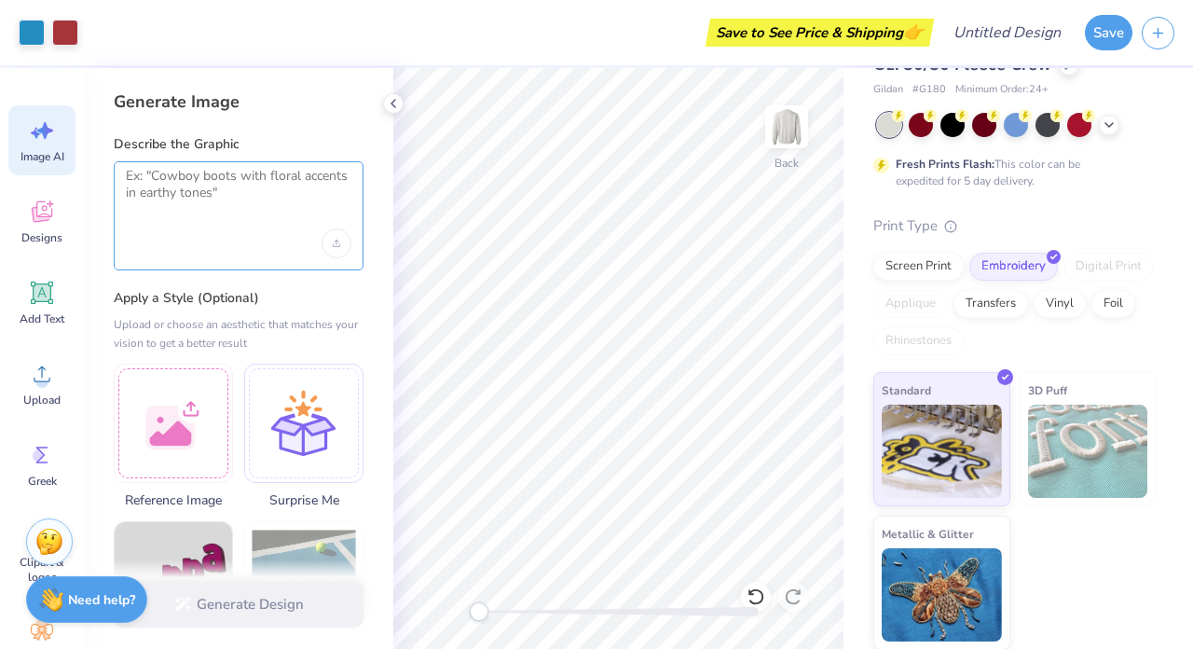
click at [197, 192] on textarea at bounding box center [238, 191] width 225 height 47
type textarea "["
type textarea "o"
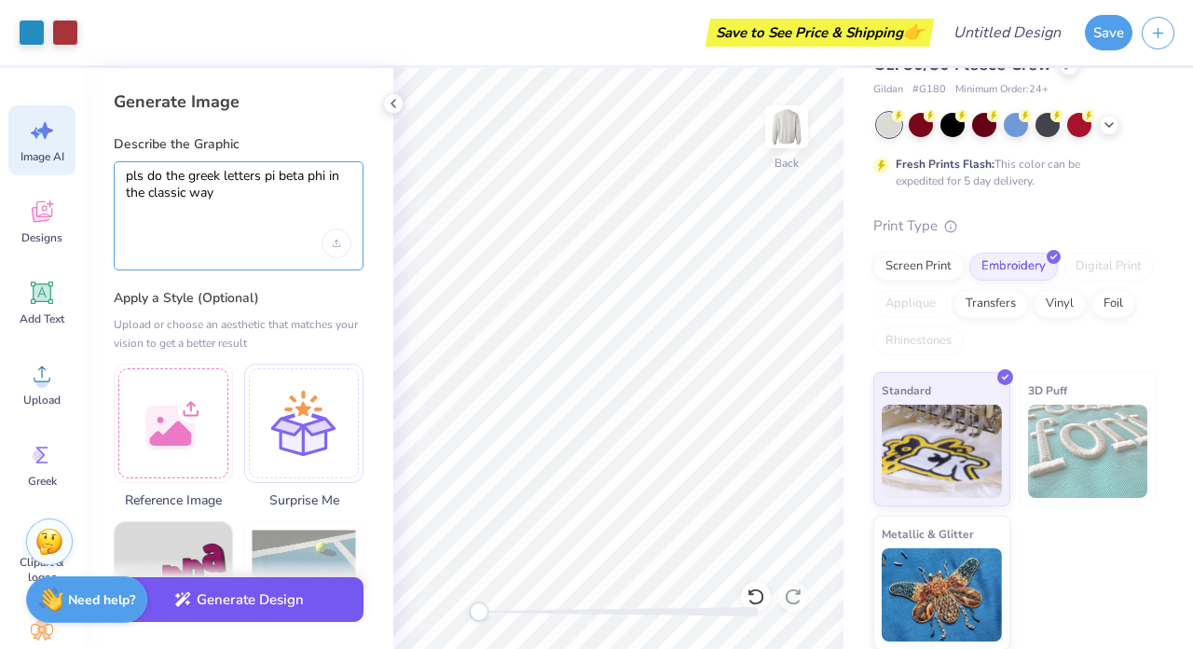
type textarea "pls do the greek letters pi beta phi in the classic way"
click at [247, 604] on button "Generate Design" at bounding box center [239, 600] width 250 height 46
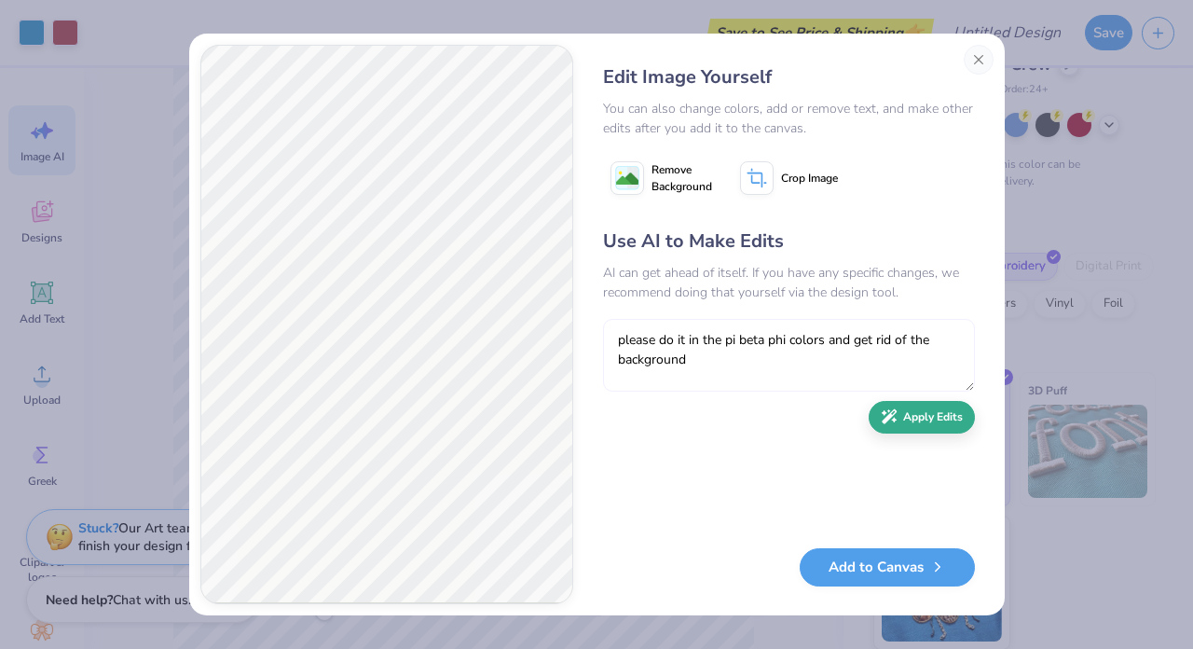
type textarea "please do it in the pi beta phi colors and get rid of the background"
click at [935, 412] on button "Apply Edits" at bounding box center [921, 417] width 106 height 33
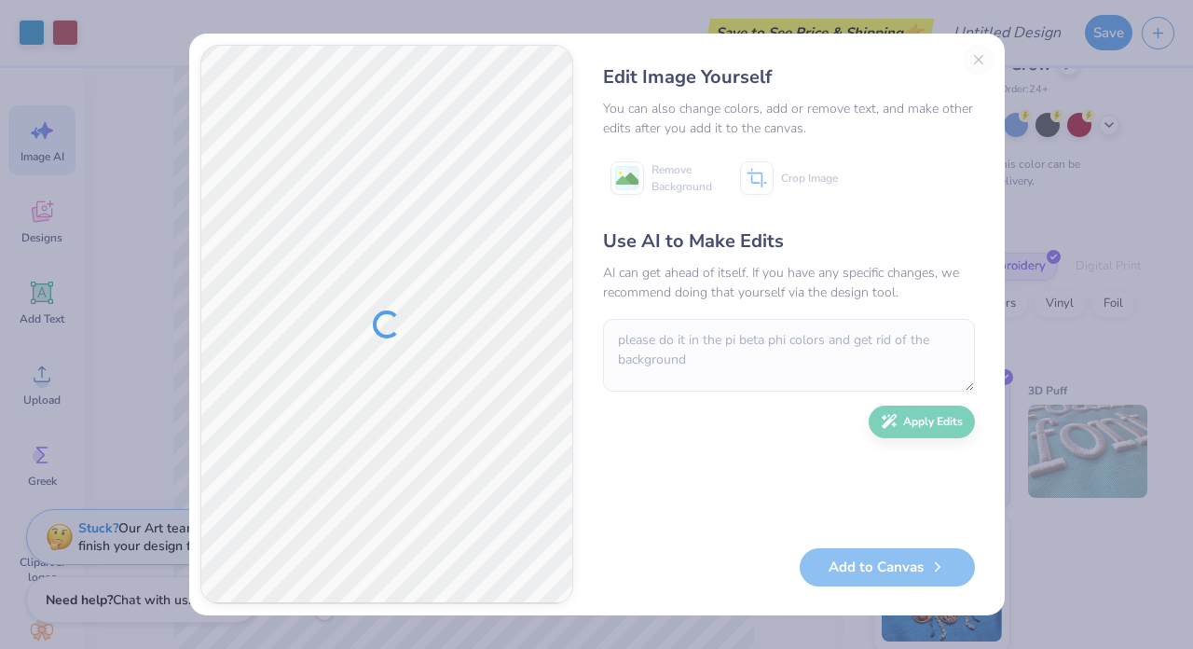
click at [974, 65] on div "Edit Image Yourself" at bounding box center [789, 77] width 372 height 28
click at [970, 61] on div "Edit Image Yourself You can also change colors, add or remove text, and make ot…" at bounding box center [788, 324] width 409 height 559
click at [971, 64] on div "Edit Image Yourself" at bounding box center [789, 77] width 372 height 28
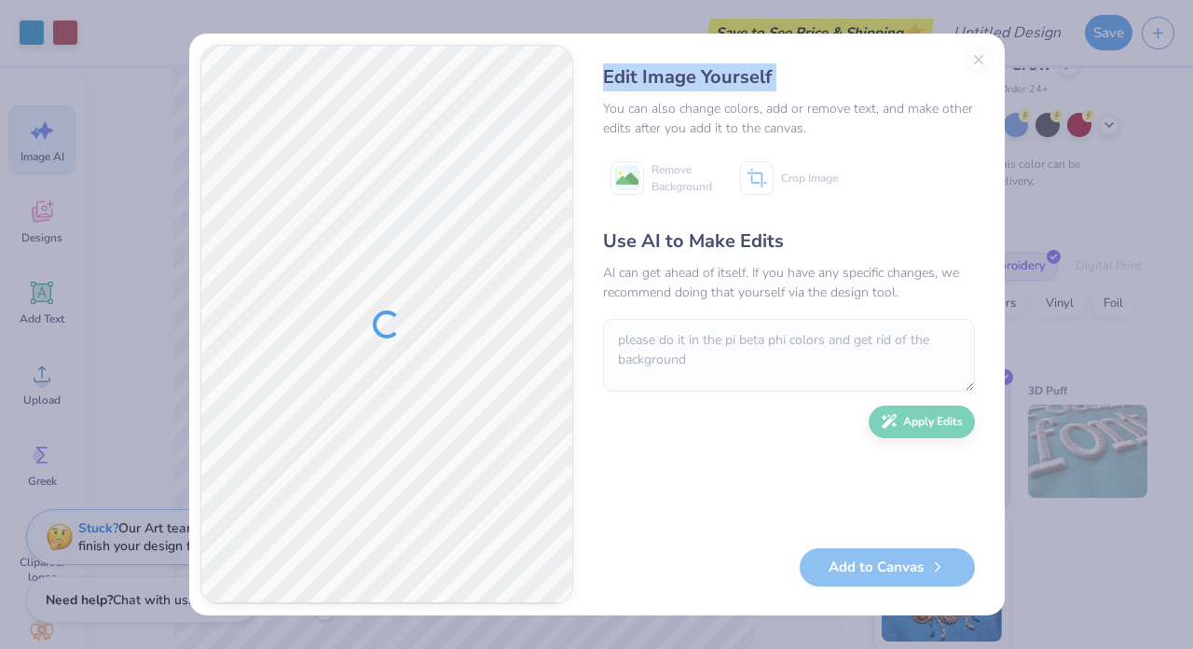
click at [971, 64] on div "Edit Image Yourself" at bounding box center [789, 77] width 372 height 28
